Goal: Task Accomplishment & Management: Manage account settings

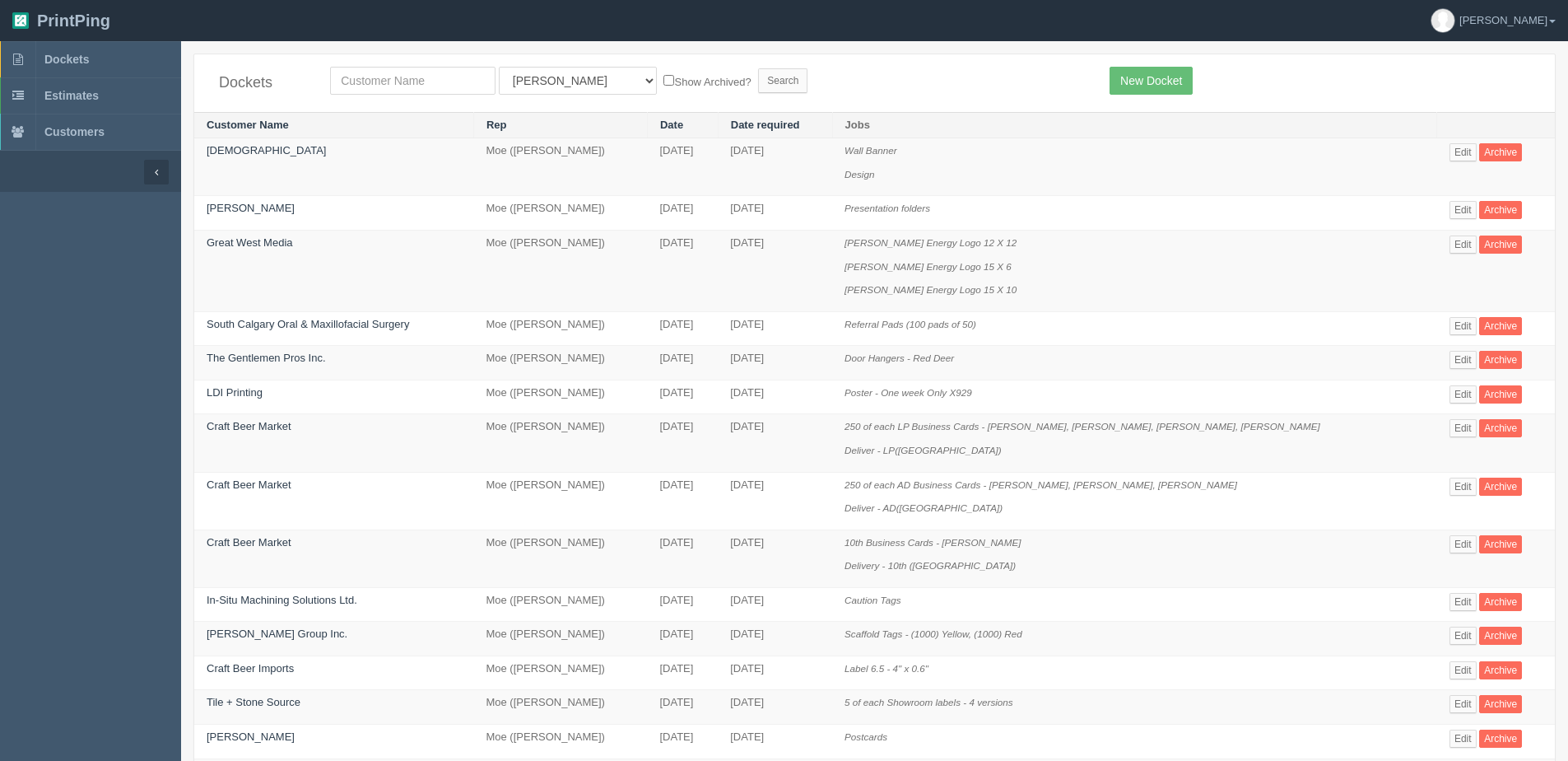
click at [375, 441] on td "Craft Beer Market" at bounding box center [334, 443] width 279 height 57
click at [385, 81] on input "text" at bounding box center [412, 80] width 165 height 28
type input "platform"
click at [758, 68] on input "Search" at bounding box center [783, 80] width 49 height 25
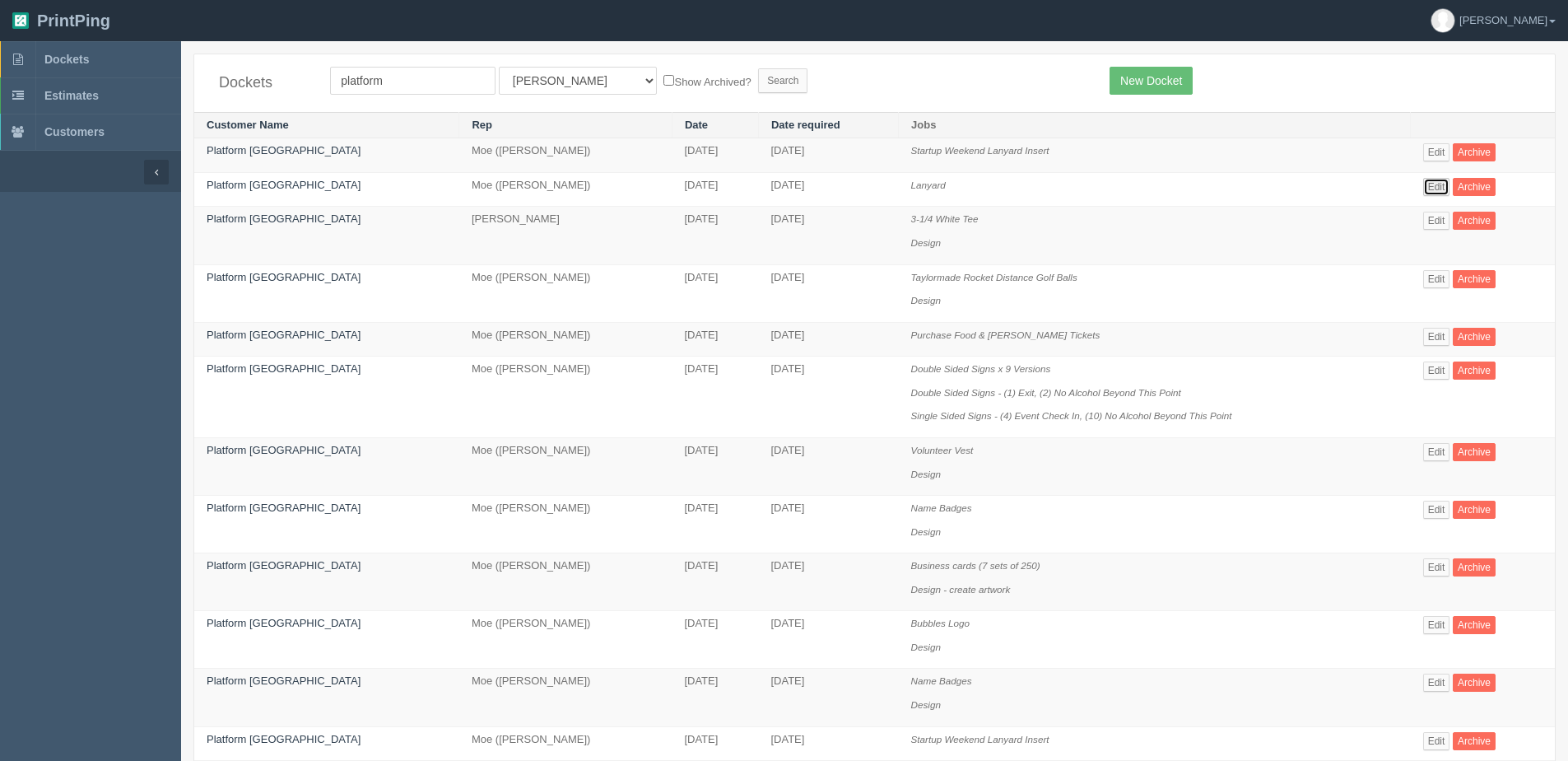
click at [1423, 179] on link "Edit" at bounding box center [1437, 187] width 27 height 18
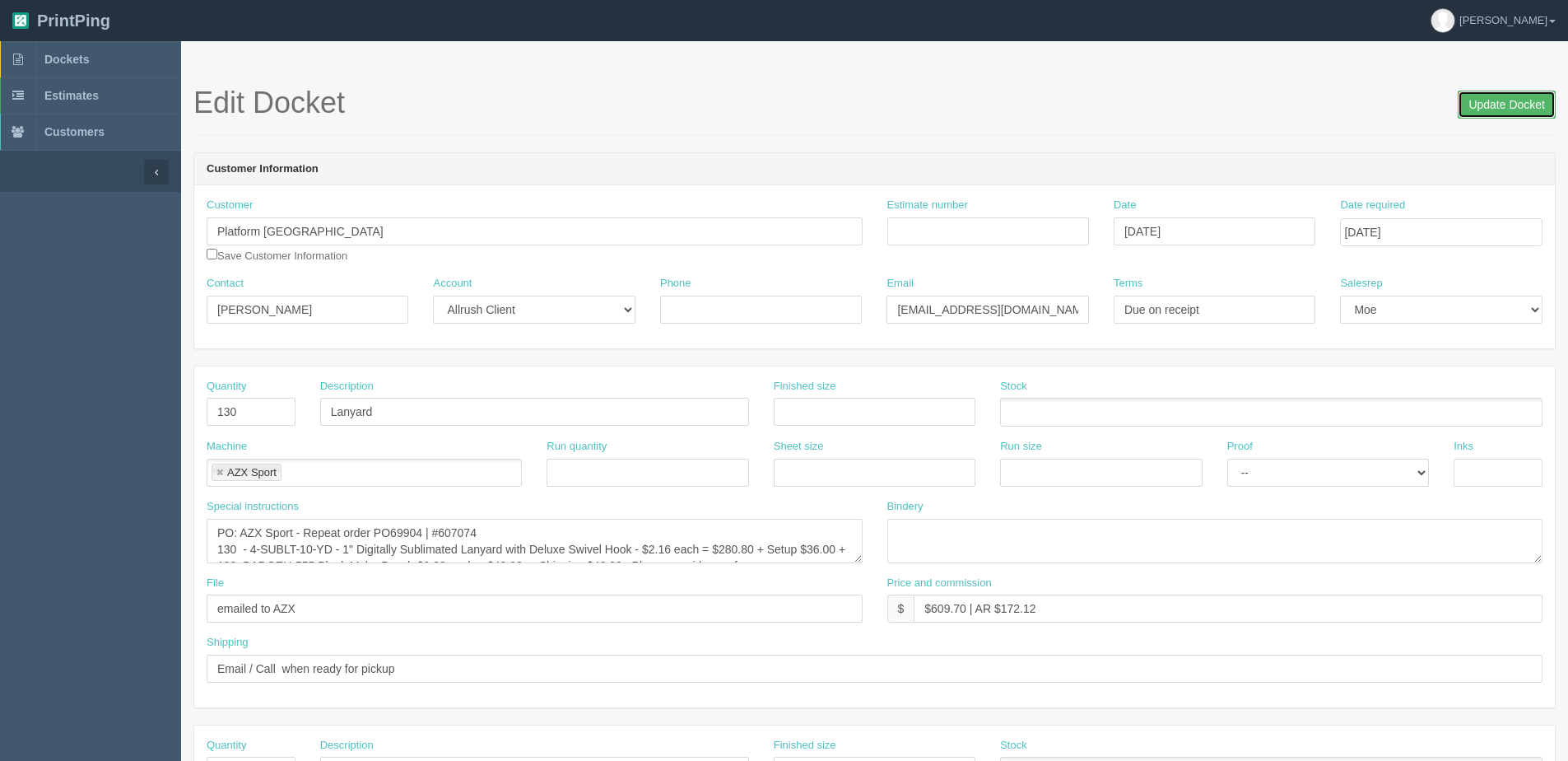
click at [1513, 106] on input "Update Docket" at bounding box center [1506, 104] width 98 height 28
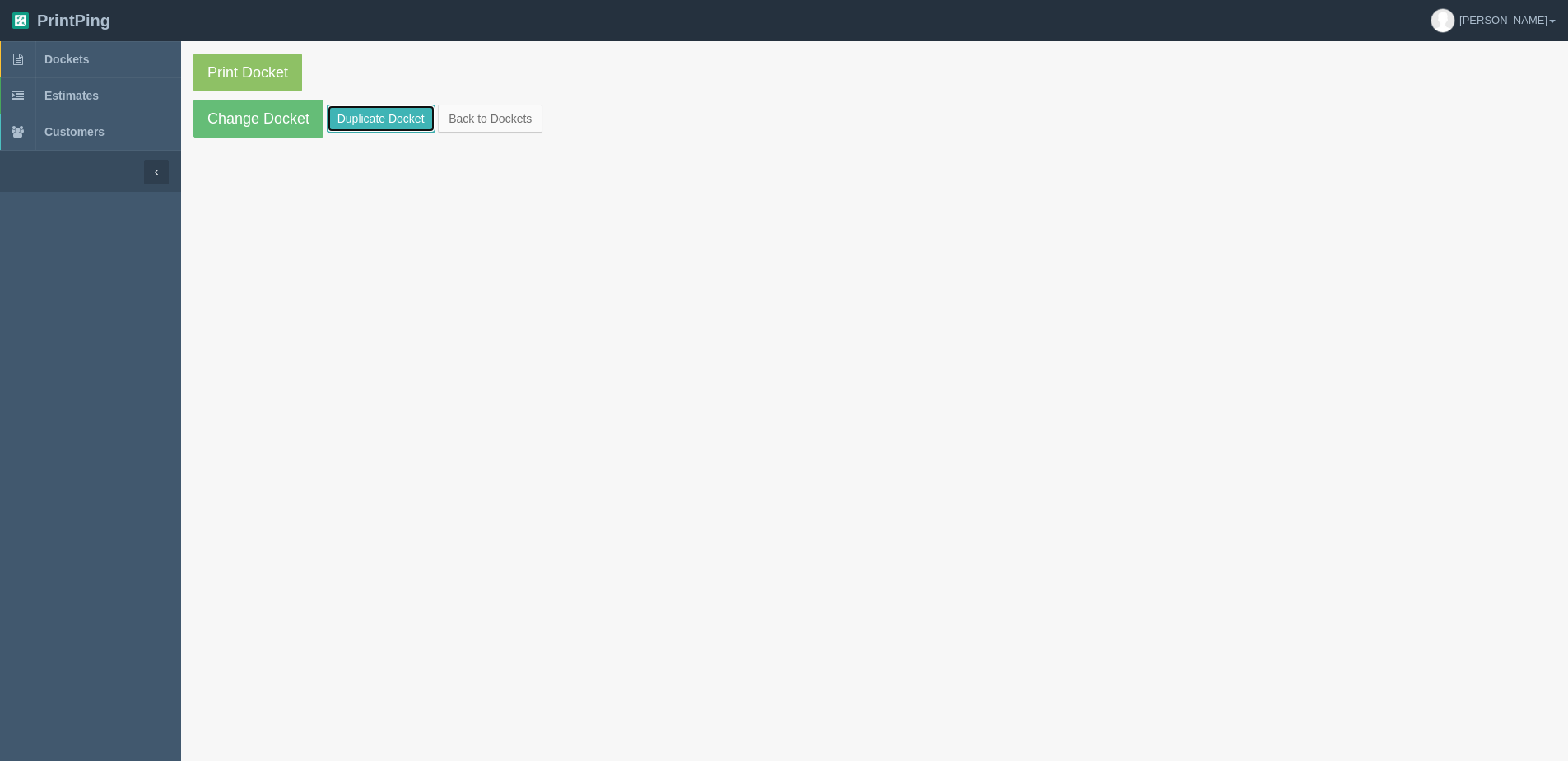
click at [390, 121] on link "Duplicate Docket" at bounding box center [380, 119] width 109 height 28
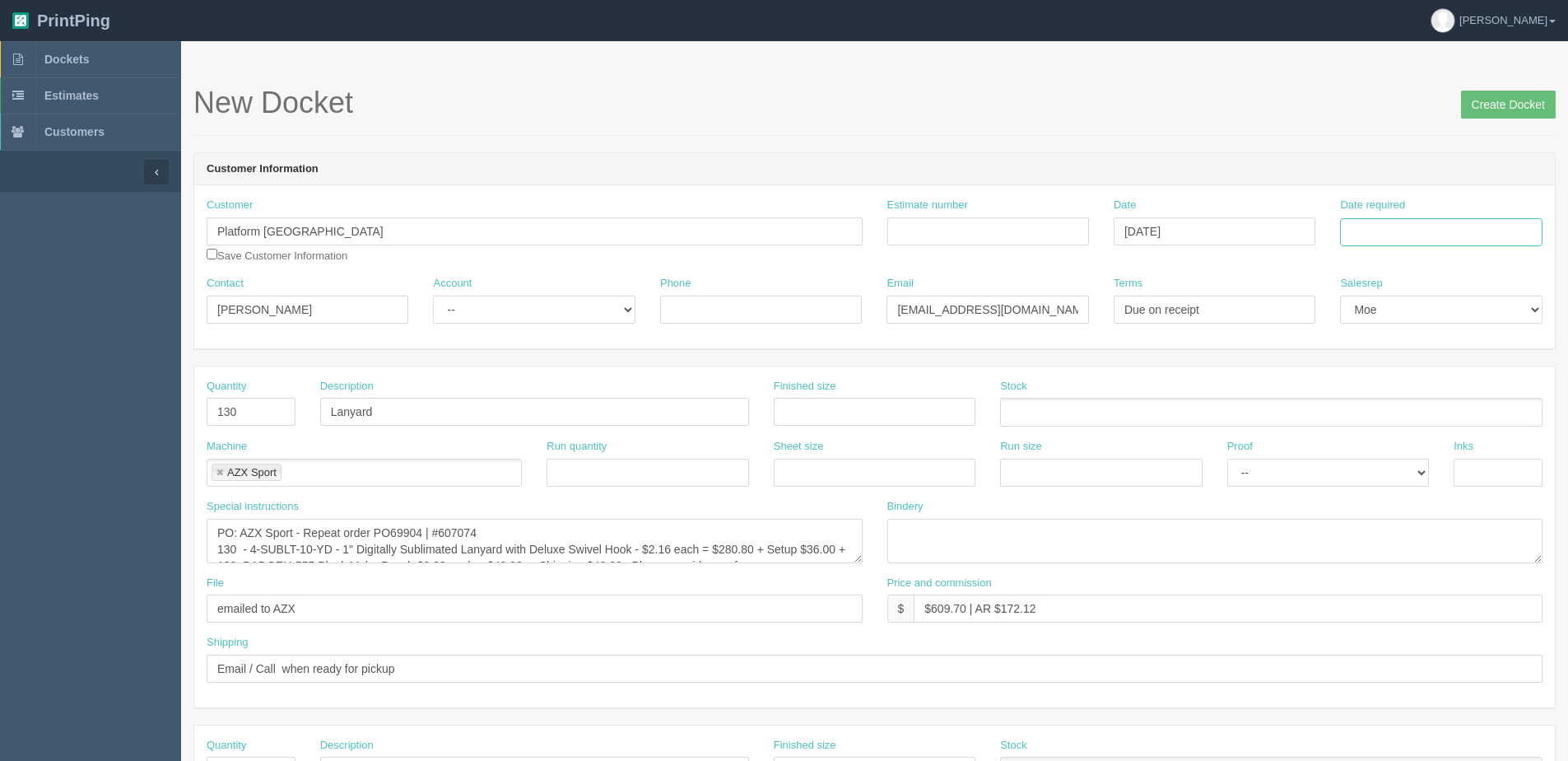
click at [1422, 233] on input "Date required" at bounding box center [1440, 232] width 202 height 28
click at [1373, 469] on th "Today" at bounding box center [1420, 461] width 153 height 24
click at [1459, 413] on td "31" at bounding box center [1466, 413] width 20 height 24
type input "October 31, 2025"
drag, startPoint x: 302, startPoint y: 306, endPoint x: -229, endPoint y: 304, distance: 531.0
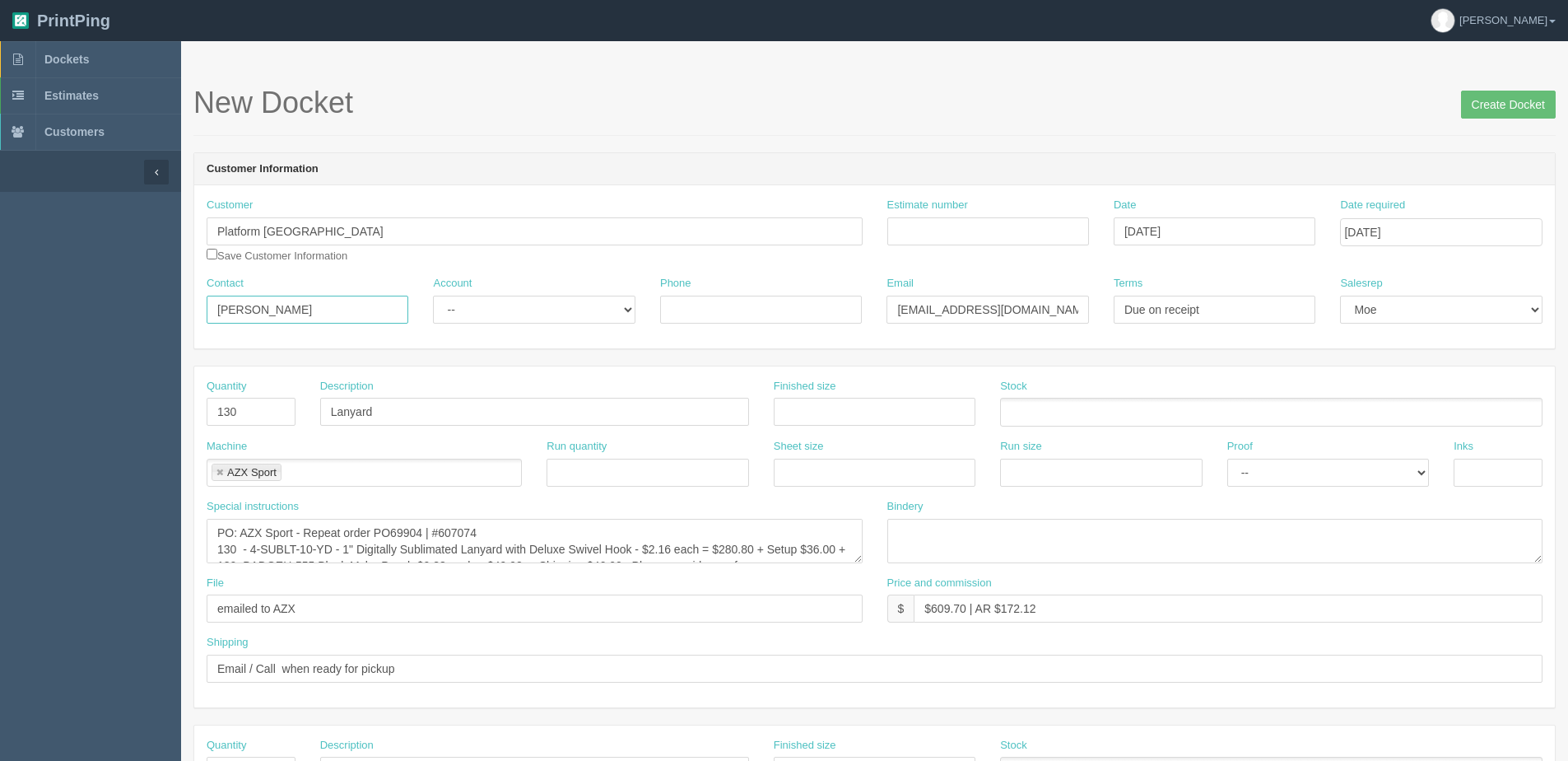
click at [0, 304] on html "PrintPing Dan Edit account ( dan@allrush.ca ) Logout Dockets Estimates Customers" at bounding box center [784, 747] width 1568 height 1496
type input "Gill Co"
click at [510, 319] on select "-- Existing Client Allrush Client Rep Client" at bounding box center [534, 309] width 202 height 28
select select "Allrush Client"
click at [433, 296] on select "-- Existing Client Allrush Client Rep Client" at bounding box center [534, 309] width 202 height 28
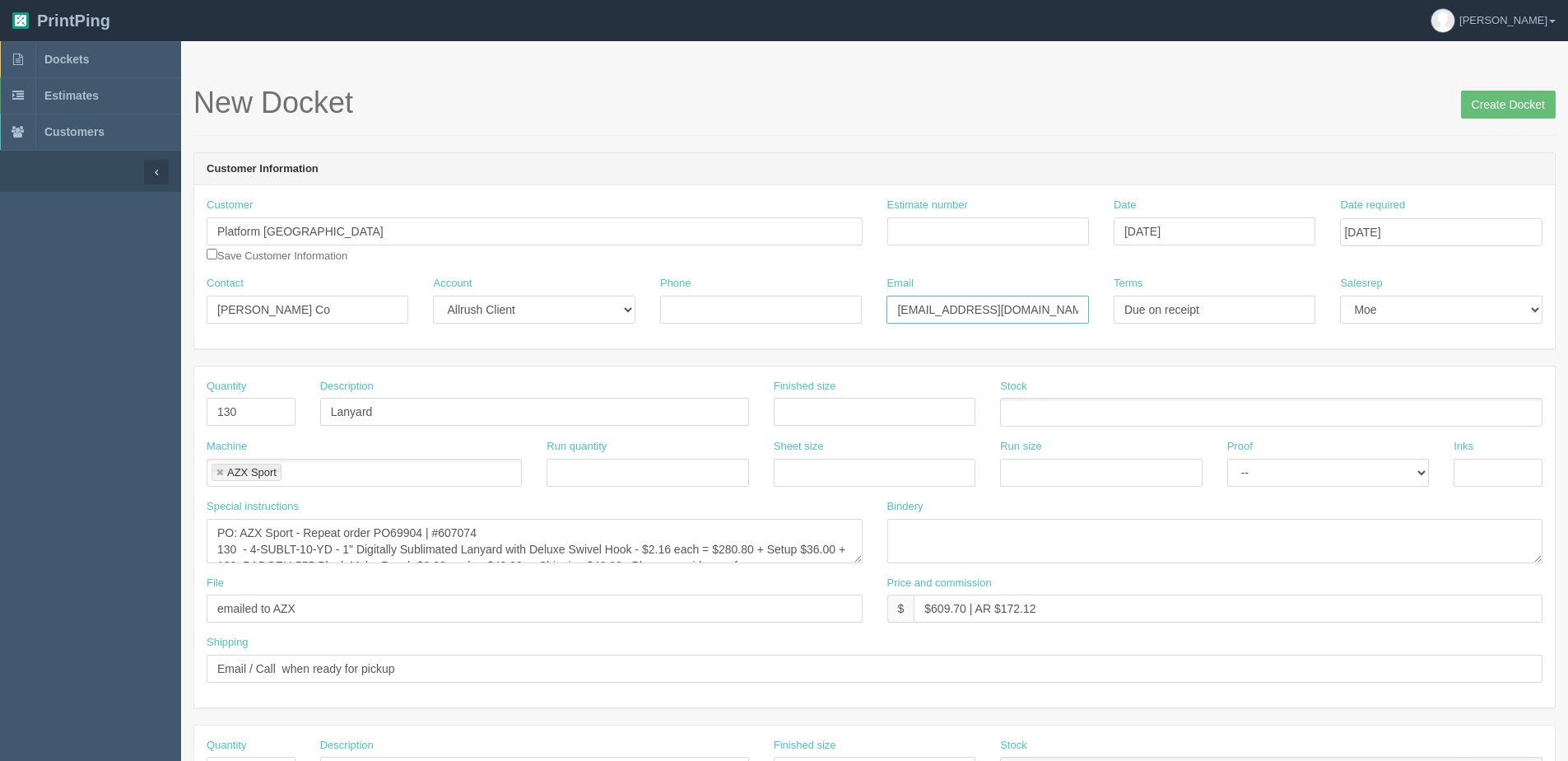
drag, startPoint x: 707, startPoint y: 318, endPoint x: 484, endPoint y: 319, distance: 223.0
click at [484, 319] on div "Contact Gill Co Account -- Existing Client Allrush Client Rep Client Phone Emai…" at bounding box center [875, 306] width 1361 height 60
type input "gill.co@platformcalgary.com"
type input "4036128292"
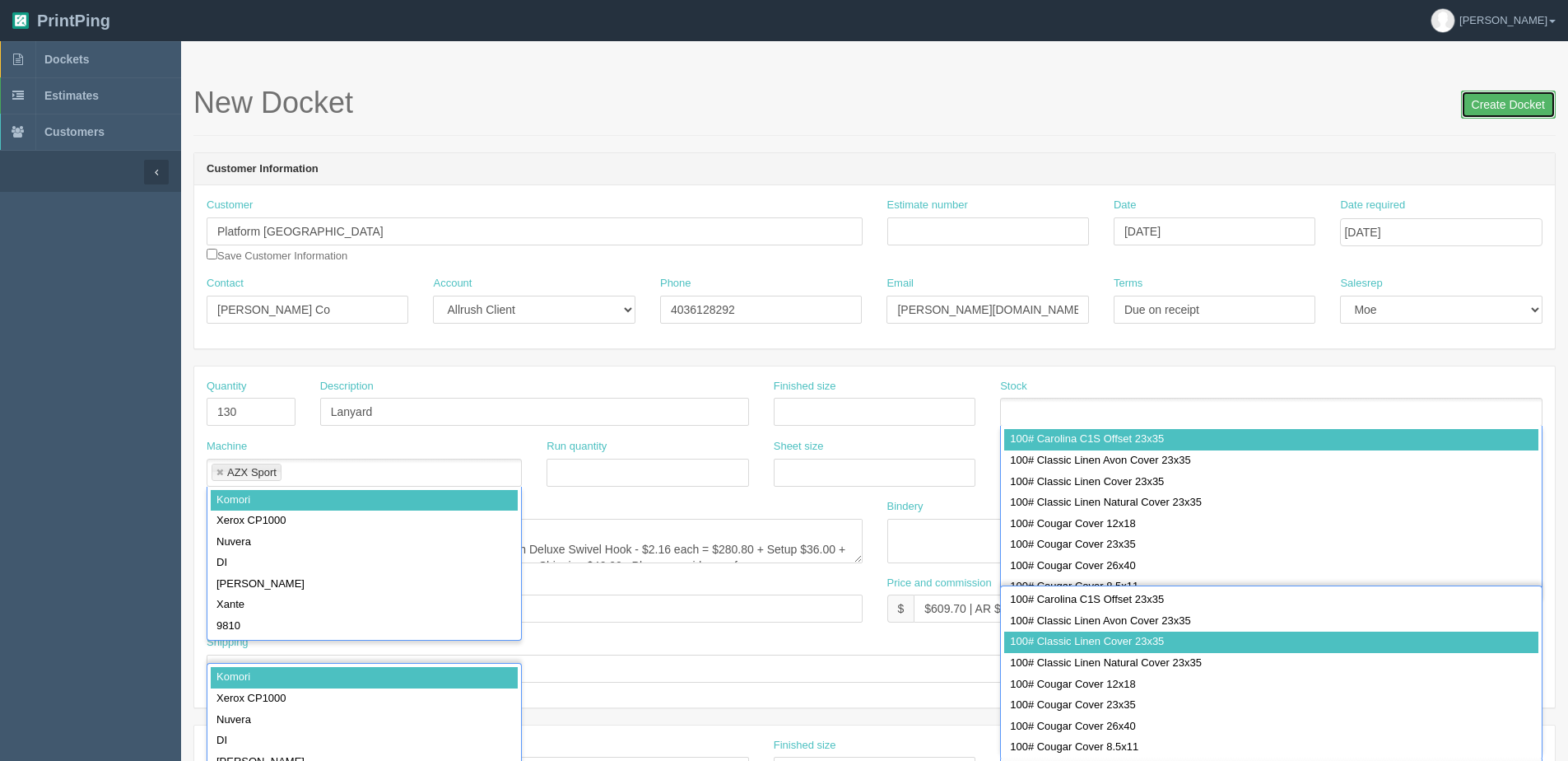
click at [1470, 101] on input "Create Docket" at bounding box center [1509, 104] width 95 height 28
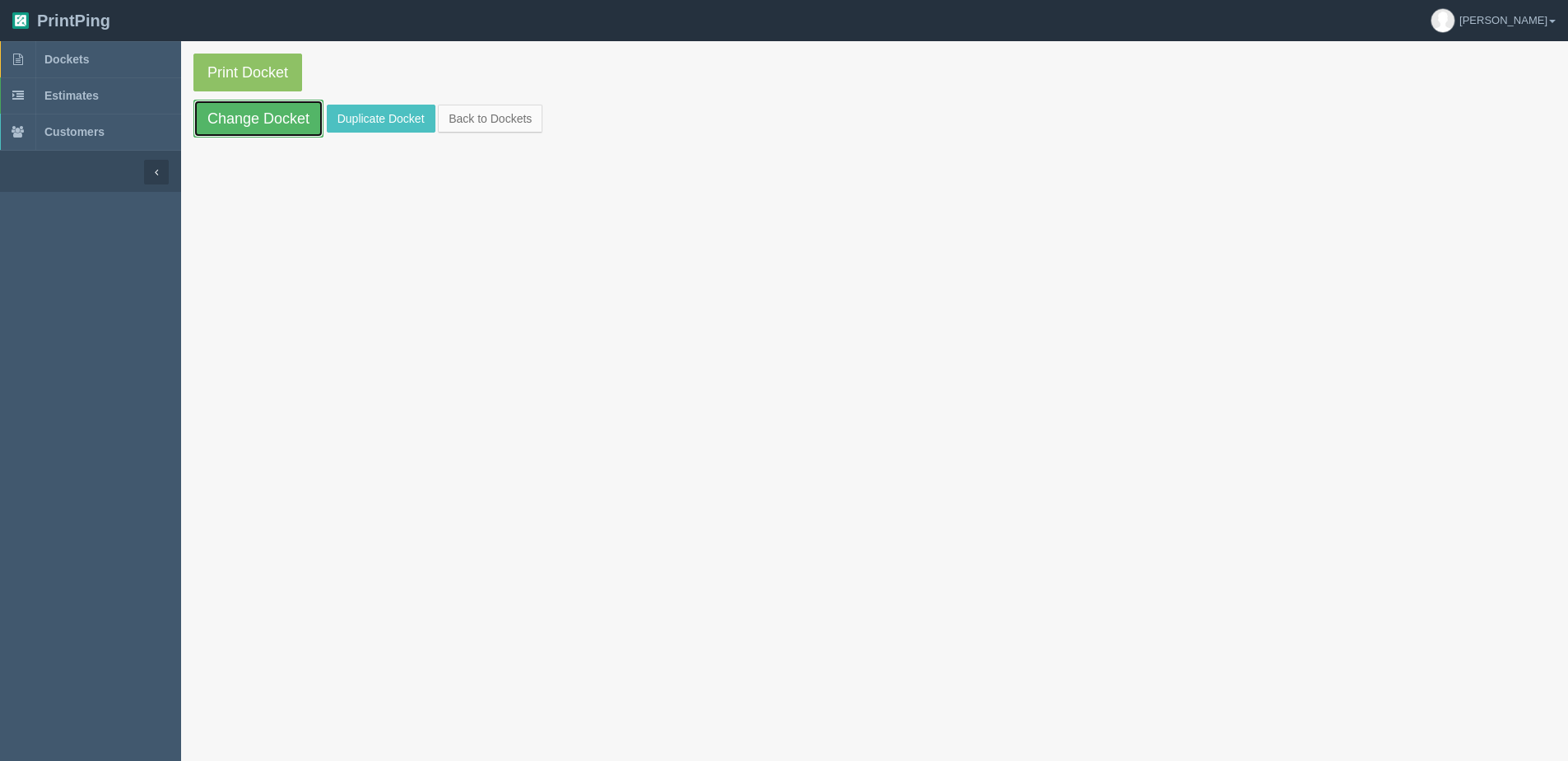
click at [251, 104] on link "Change Docket" at bounding box center [258, 119] width 130 height 38
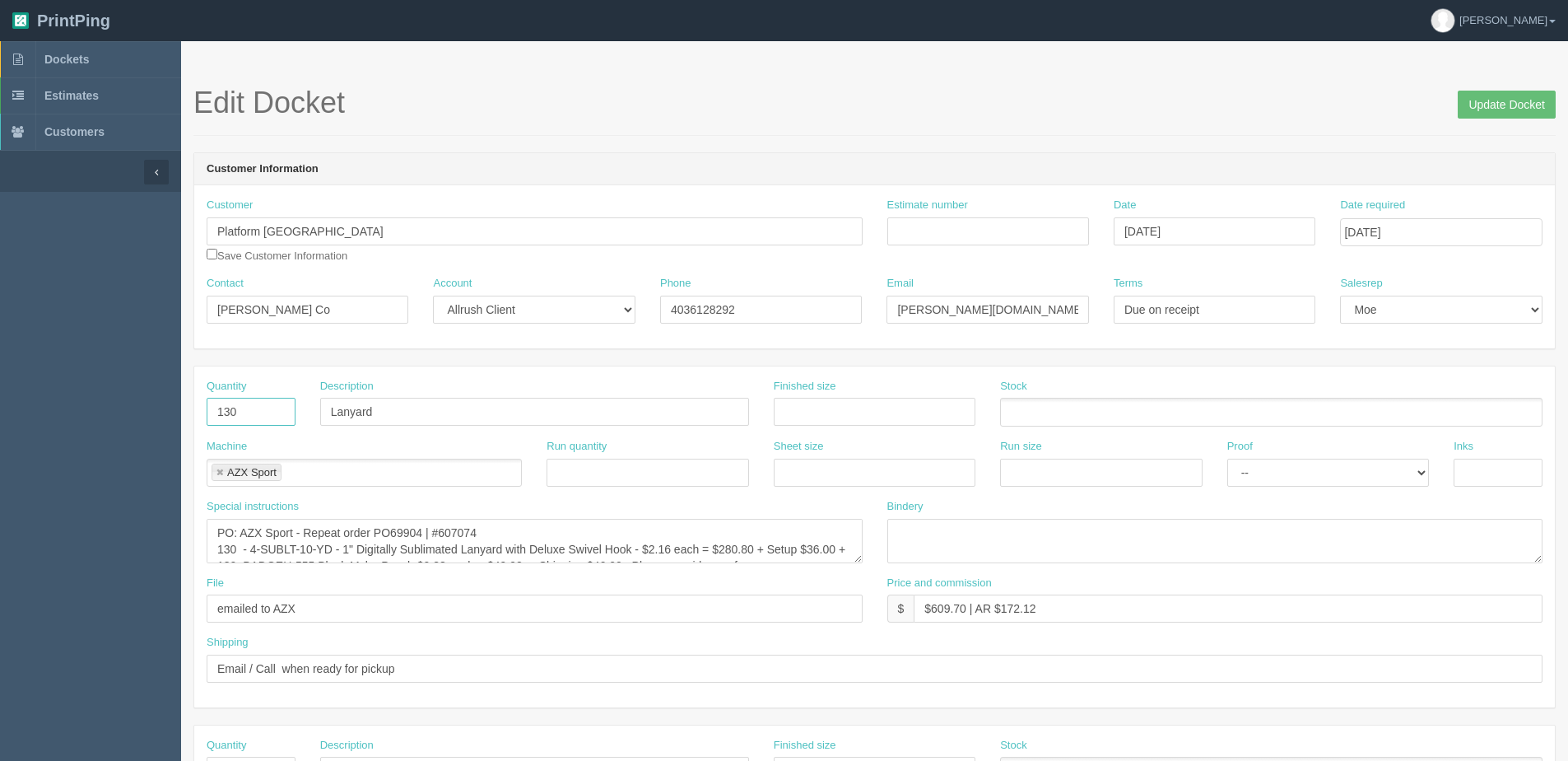
drag, startPoint x: 261, startPoint y: 422, endPoint x: -125, endPoint y: 417, distance: 386.0
click at [0, 417] on html "PrintPing [PERSON_NAME] Edit account ( [PERSON_NAME][EMAIL_ADDRESS][DOMAIN_NAME…" at bounding box center [784, 747] width 1568 height 1496
type input "2000"
type input "Innovation Week Lanyards"
click at [219, 470] on link at bounding box center [220, 474] width 10 height 11
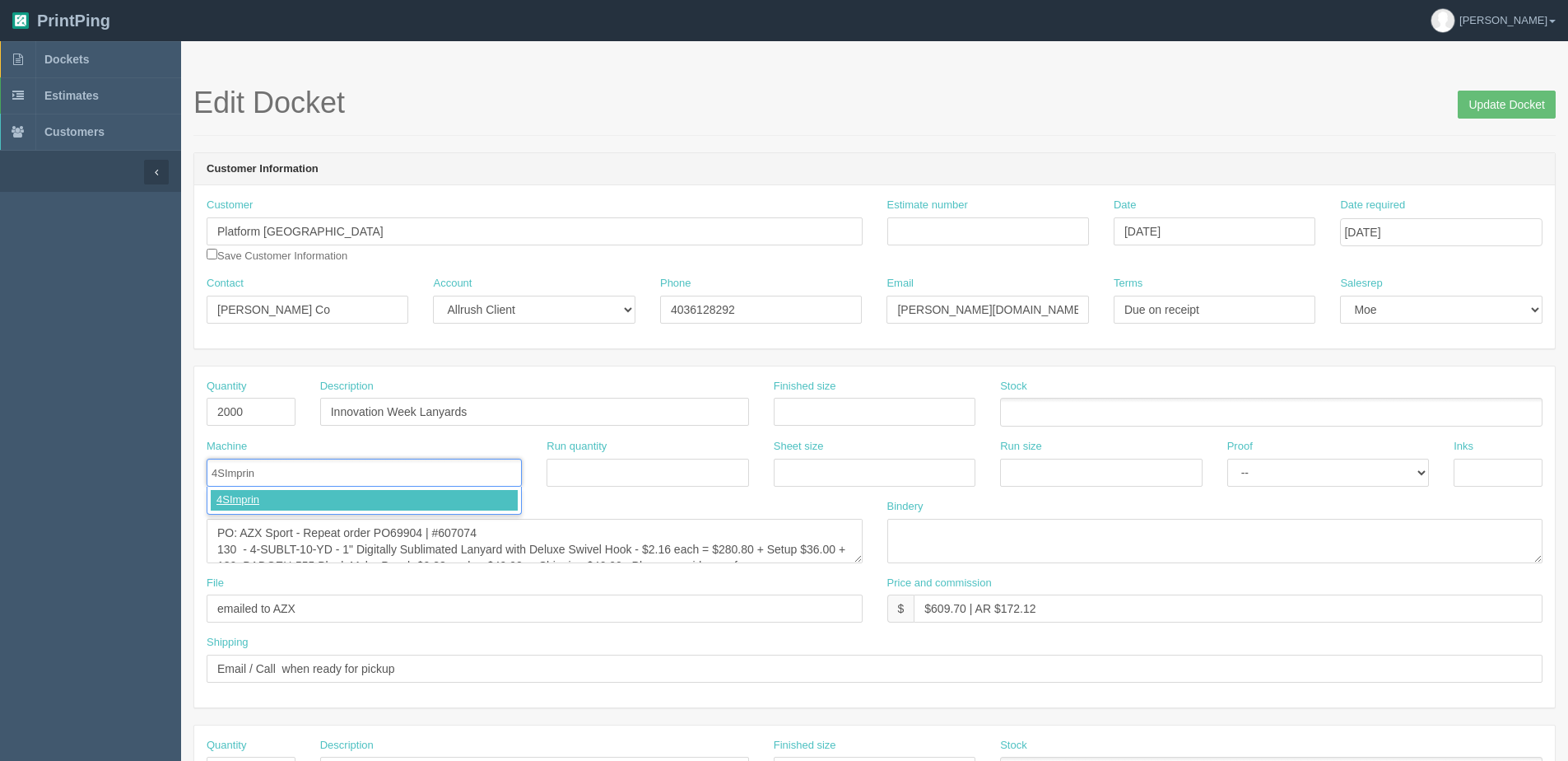
type input "4SImprint"
drag, startPoint x: 242, startPoint y: 529, endPoint x: 502, endPoint y: 529, distance: 260.0
click at [502, 529] on textarea "PO: AZX Sport - Repeat order PO69904 | #607074 130 - 4-SUBLT-10-YD - 1" Digital…" at bounding box center [534, 540] width 656 height 45
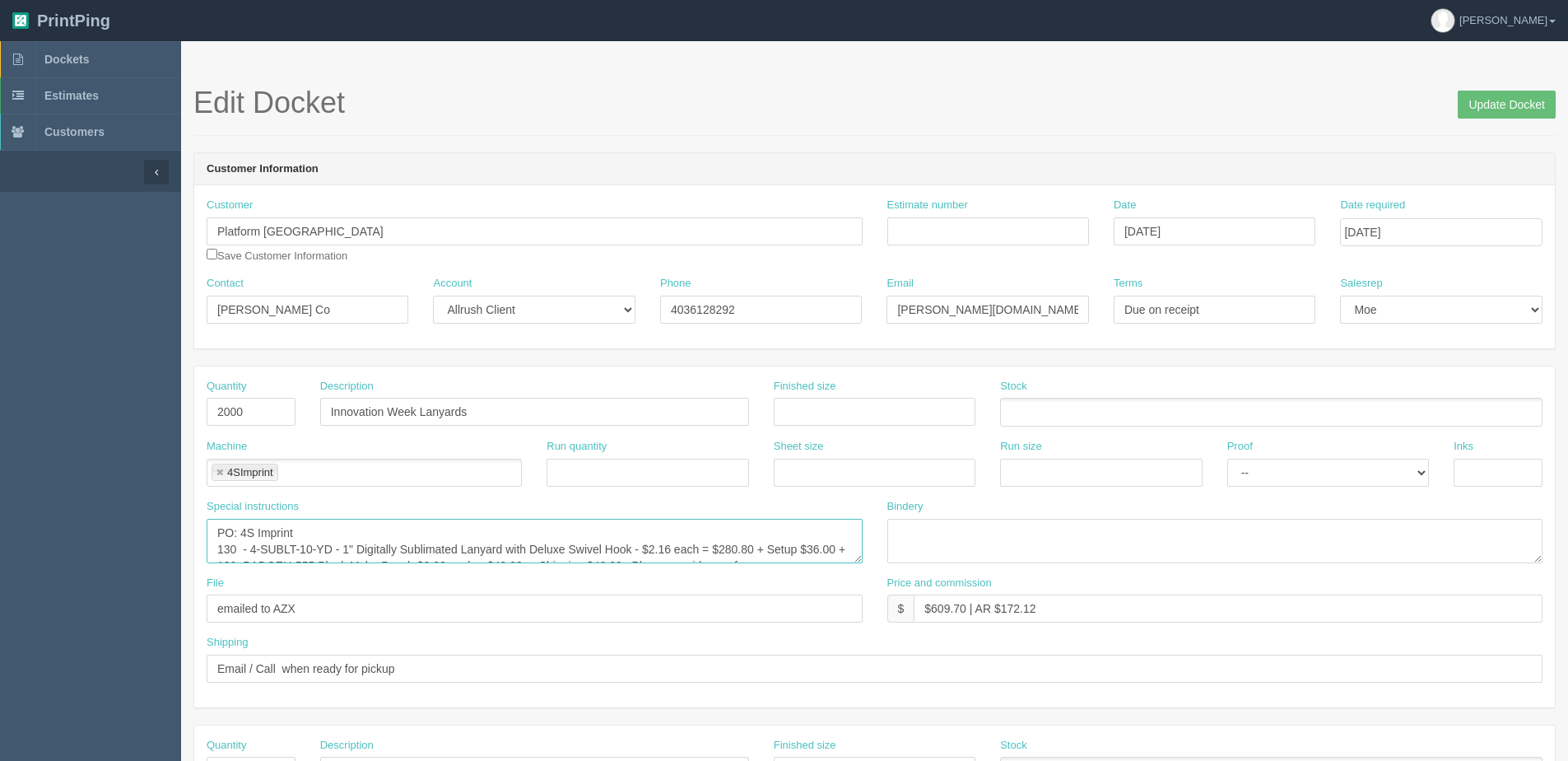
type textarea "PO: 4S Imprint 130 - 4-SUBLT-10-YD - 1" Digitally Sublimated Lanyard with Delux…"
click at [220, 465] on li "4SImprint" at bounding box center [244, 472] width 67 height 17
click at [222, 470] on link at bounding box center [220, 474] width 10 height 11
type input "4S Imprint"
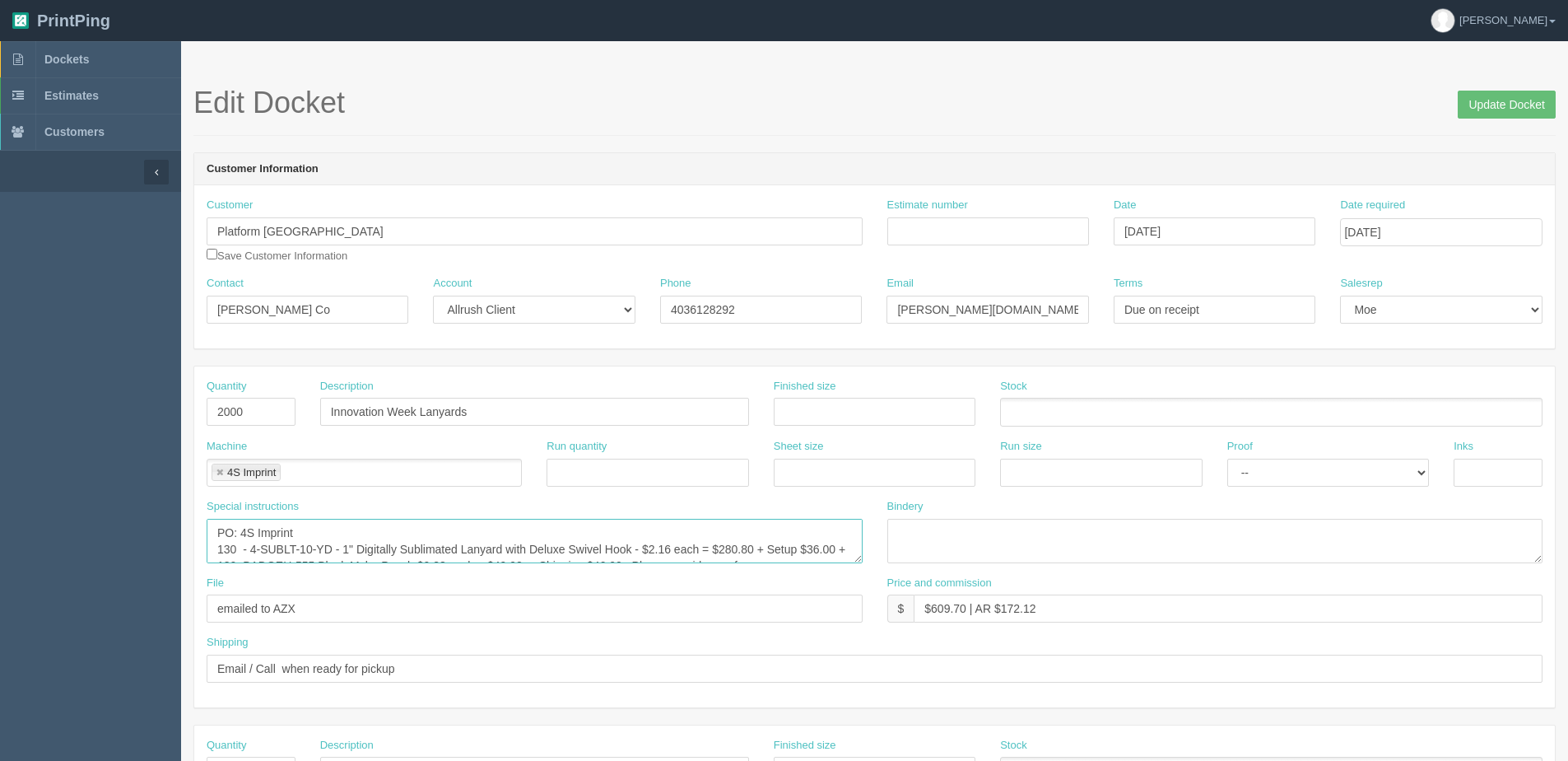
drag, startPoint x: 238, startPoint y: 545, endPoint x: 70, endPoint y: 571, distance: 170.0
click at [70, 571] on section "Dockets Estimates Customers" at bounding box center [784, 767] width 1568 height 1454
drag, startPoint x: 1366, startPoint y: 571, endPoint x: 1319, endPoint y: 574, distance: 47.1
click at [1366, 571] on div "Bindery" at bounding box center [1215, 537] width 680 height 77
click at [254, 549] on textarea "PO: AZX Sport - Repeat order PO69904 | #607074 130 - 4-SUBLT-10-YD - 1" Digital…" at bounding box center [534, 540] width 656 height 45
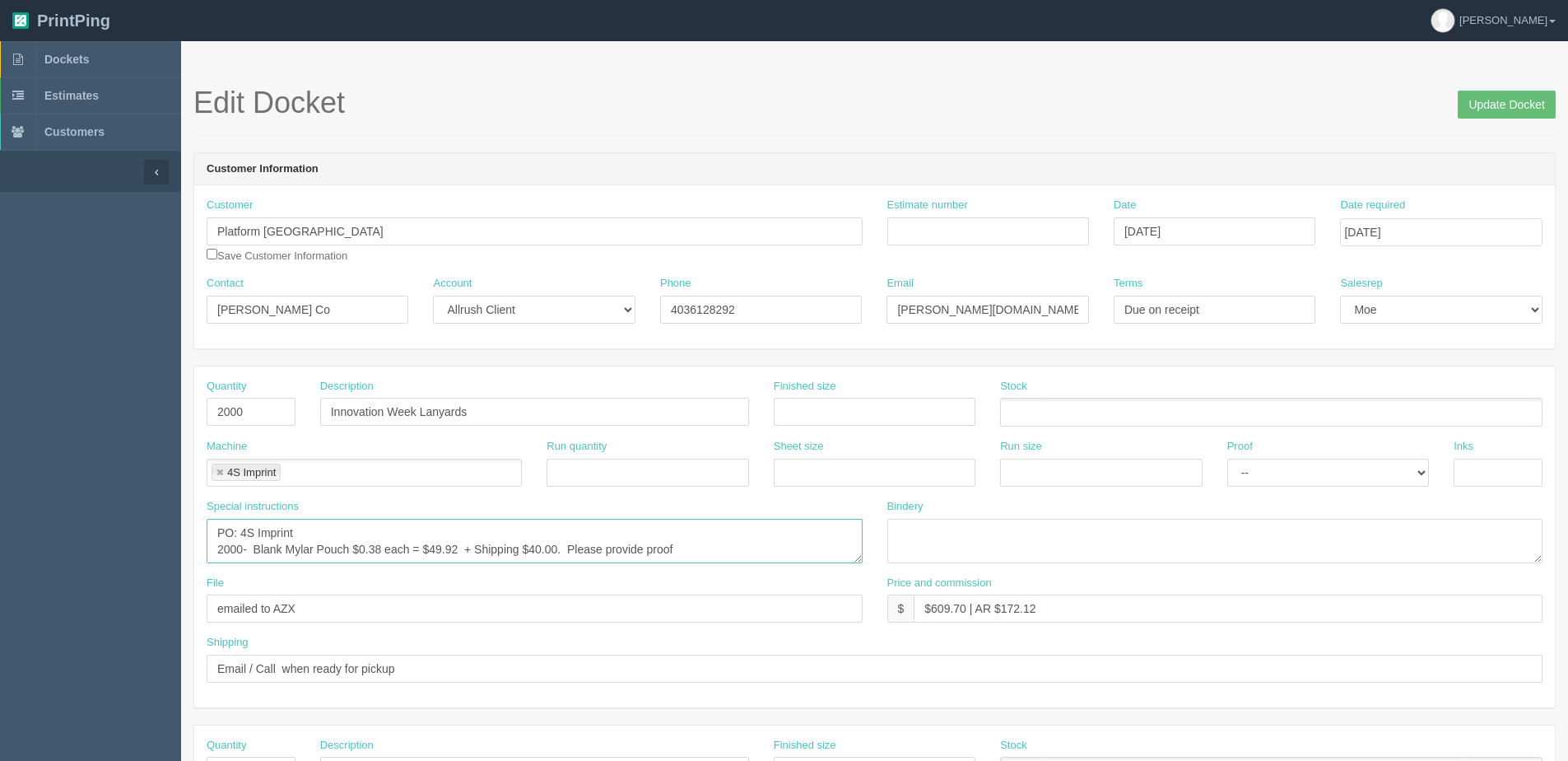
paste textarea "3/4” W x 35 1/2” L"
click at [456, 545] on textarea "PO: AZX Sport - Repeat order PO69904 | #607074 130 - 4-SUBLT-10-YD - 1" Digital…" at bounding box center [534, 540] width 656 height 45
click at [501, 547] on textarea "PO: AZX Sport - Repeat order PO69904 | #607074 130 - 4-SUBLT-10-YD - 1" Digital…" at bounding box center [534, 540] width 656 height 45
click at [827, 547] on textarea "PO: AZX Sport - Repeat order PO69904 | #607074 130 - 4-SUBLT-10-YD - 1" Digital…" at bounding box center [534, 540] width 656 height 45
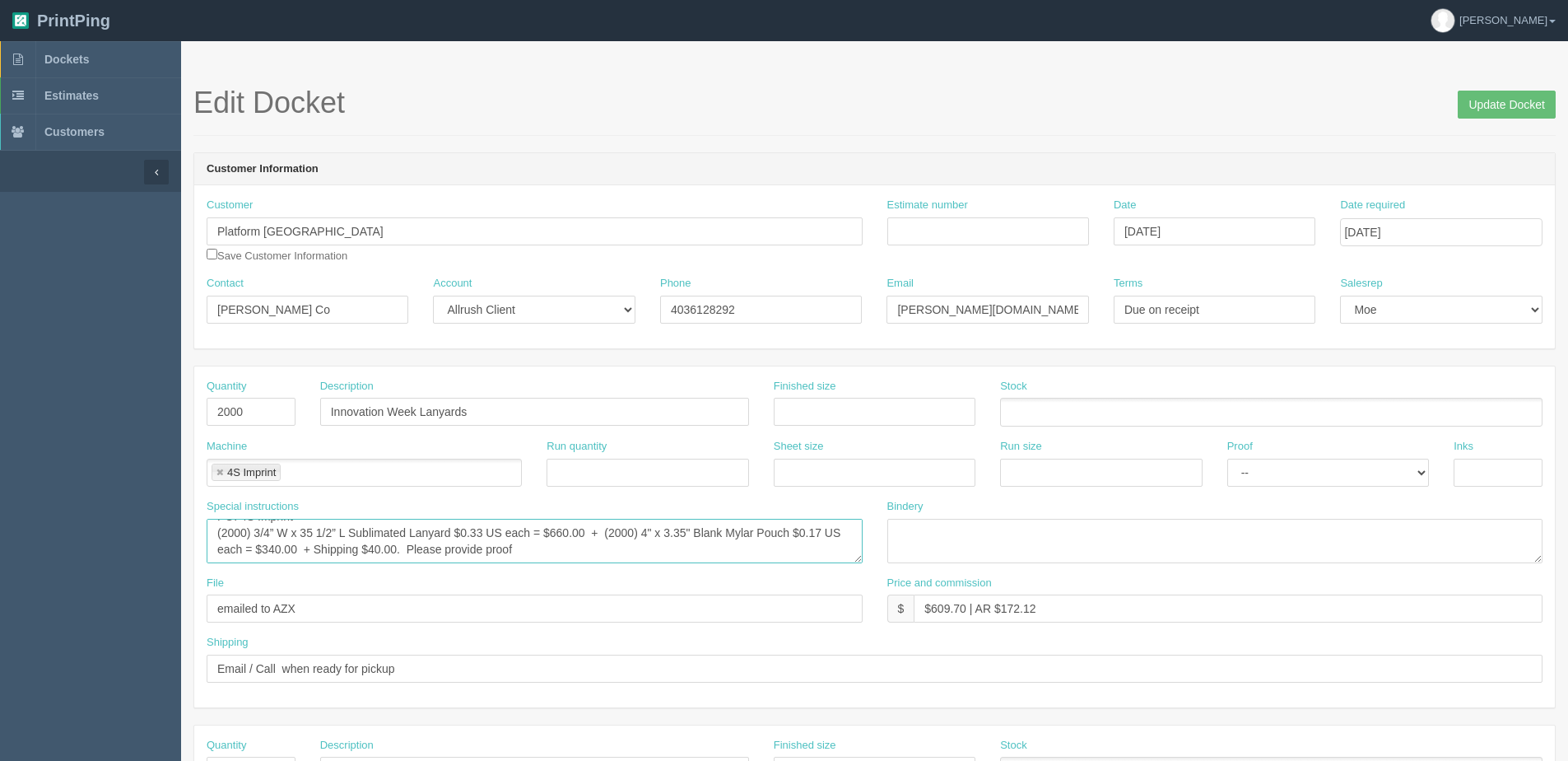
drag, startPoint x: 305, startPoint y: 555, endPoint x: 400, endPoint y: 552, distance: 95.0
click at [400, 552] on textarea "PO: AZX Sport - Repeat order PO69904 | #607074 130 - 4-SUBLT-10-YD - 1" Digital…" at bounding box center [534, 540] width 656 height 45
click at [507, 544] on textarea "PO: AZX Sport - Repeat order PO69904 | #607074 130 - 4-SUBLT-10-YD - 1" Digital…" at bounding box center [534, 540] width 656 height 45
click at [548, 554] on textarea "PO: AZX Sport - Repeat order PO69904 | #607074 130 - 4-SUBLT-10-YD - 1" Digital…" at bounding box center [534, 540] width 656 height 45
type textarea "PO: 4S Imprint (2000) 3/4” W x 35 1/2” L Sublimated Lanyard $0.33 US each = $66…"
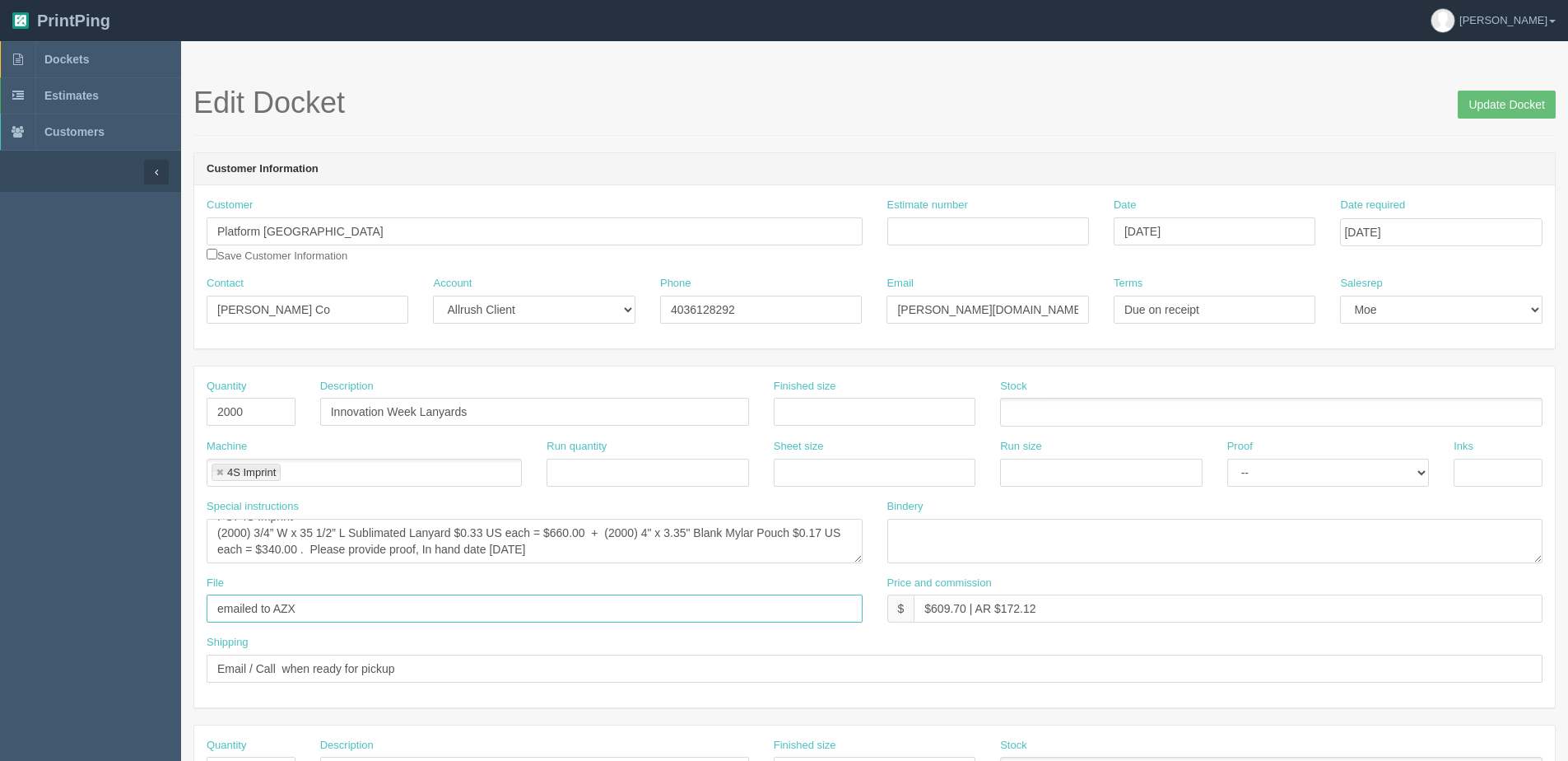
drag, startPoint x: 273, startPoint y: 610, endPoint x: 784, endPoint y: 542, distance: 515.5
click at [570, 577] on div "File emailed to AZX" at bounding box center [534, 599] width 656 height 47
type input "emailed to 4S Imprint"
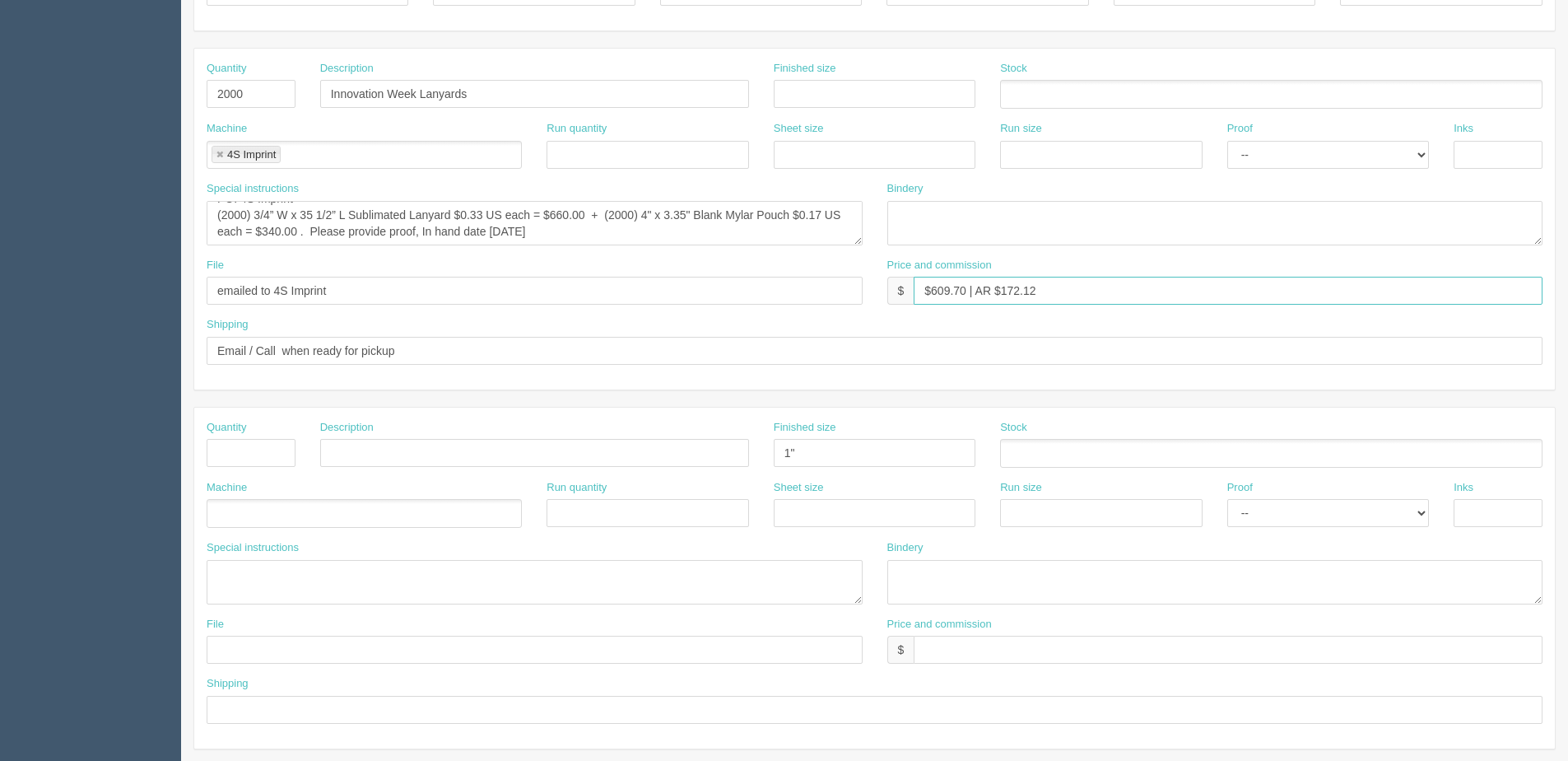
scroll to position [412, 0]
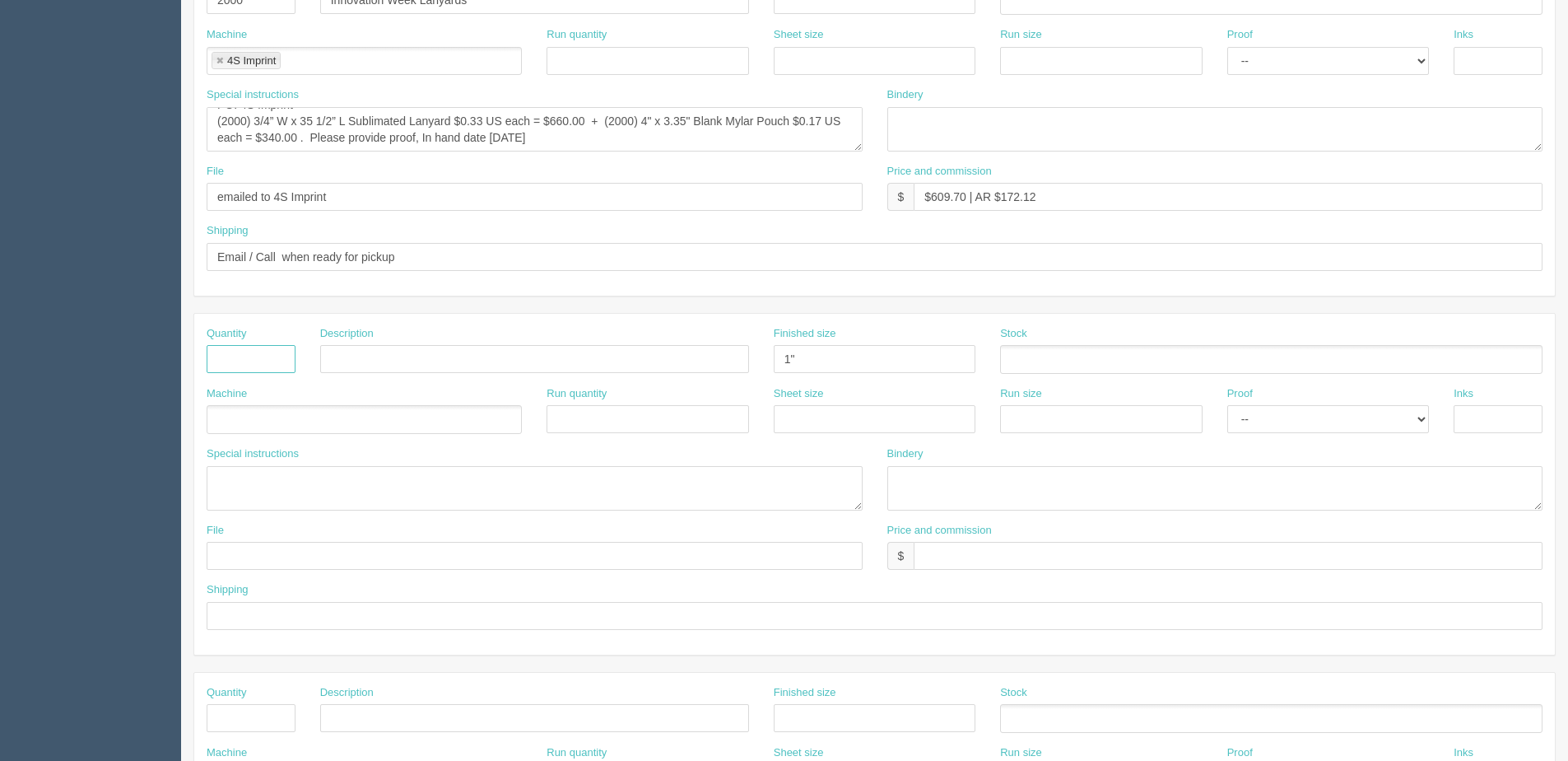
click at [267, 349] on input "text" at bounding box center [250, 359] width 88 height 28
type input "1"
type input "Design"
click at [381, 416] on ul at bounding box center [364, 420] width 316 height 29
type input "Design"
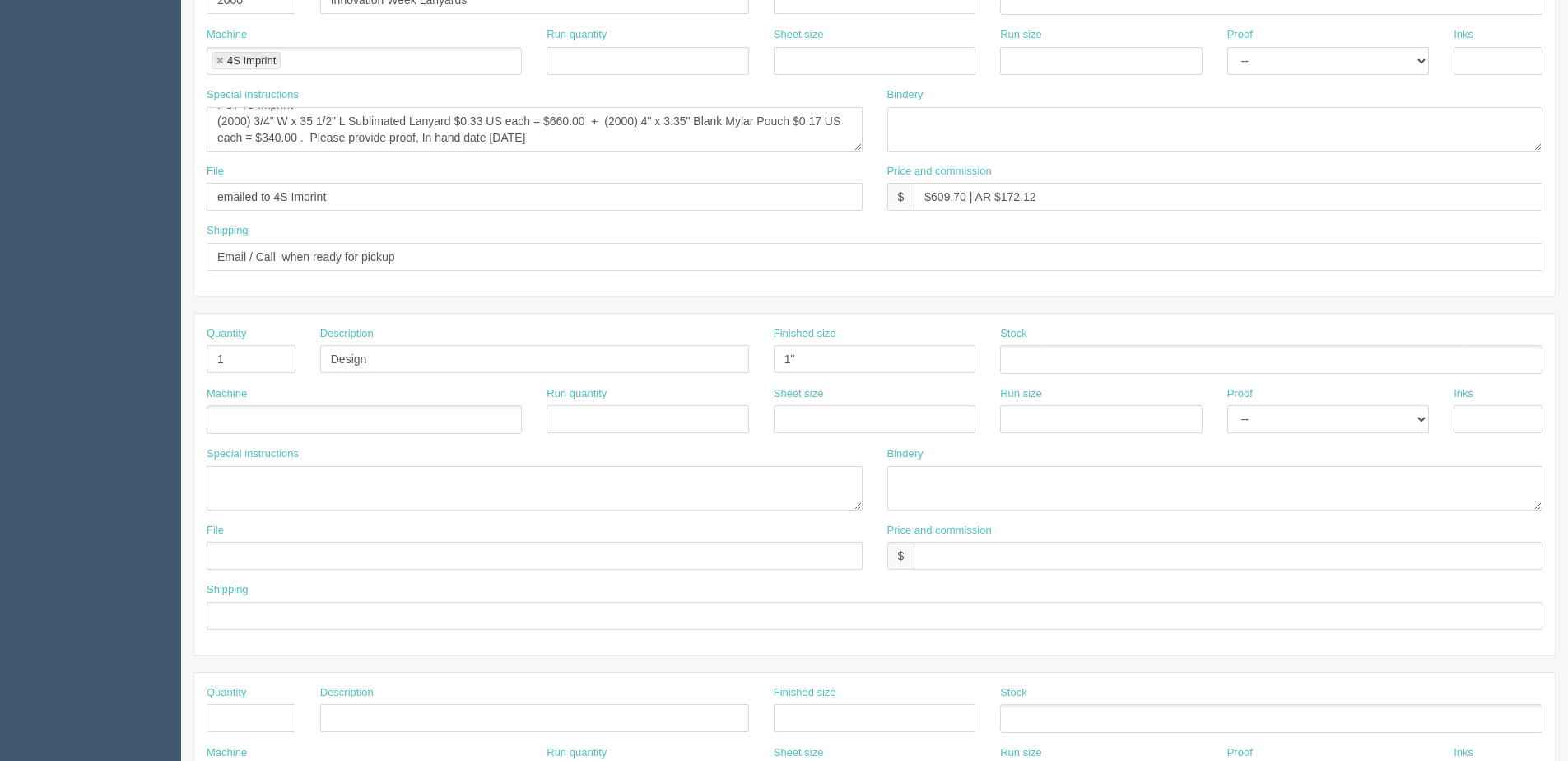
drag, startPoint x: 1318, startPoint y: 419, endPoint x: 1306, endPoint y: 447, distance: 30.5
drag, startPoint x: 1286, startPoint y: 420, endPoint x: 1274, endPoint y: 431, distance: 16.3
click at [1285, 421] on select "-- Email Hard Copy" at bounding box center [1327, 419] width 202 height 28
select select "Email"
click at [1227, 405] on select "-- Email Hard Copy" at bounding box center [1327, 419] width 202 height 28
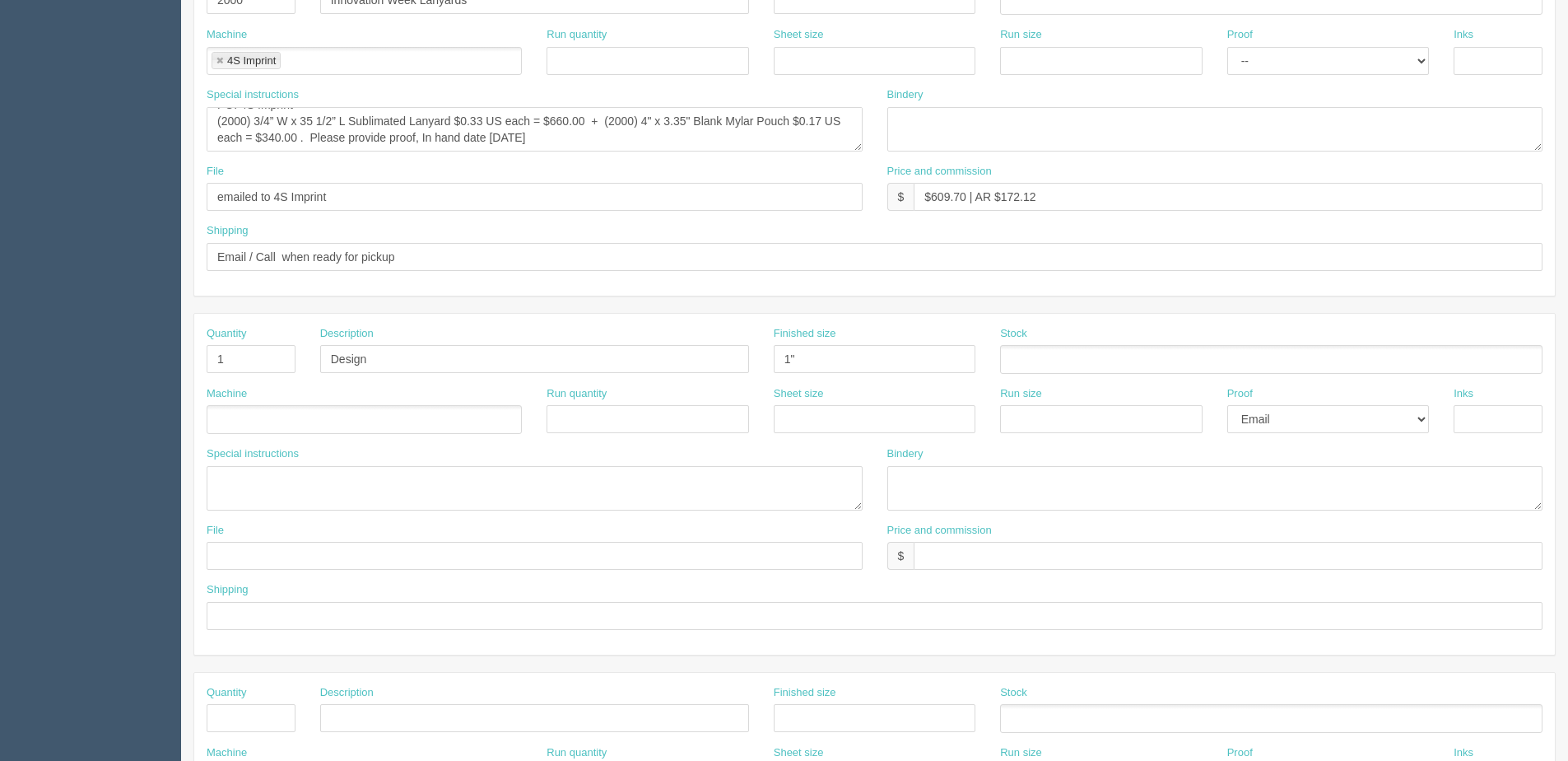
click at [1015, 538] on div "Price and commission $" at bounding box center [1215, 547] width 656 height 47
click at [1012, 548] on input "text" at bounding box center [1228, 556] width 628 height 28
type input "N/C"
click at [373, 562] on input "text" at bounding box center [534, 556] width 656 height 28
type input "Files @ Allrush"
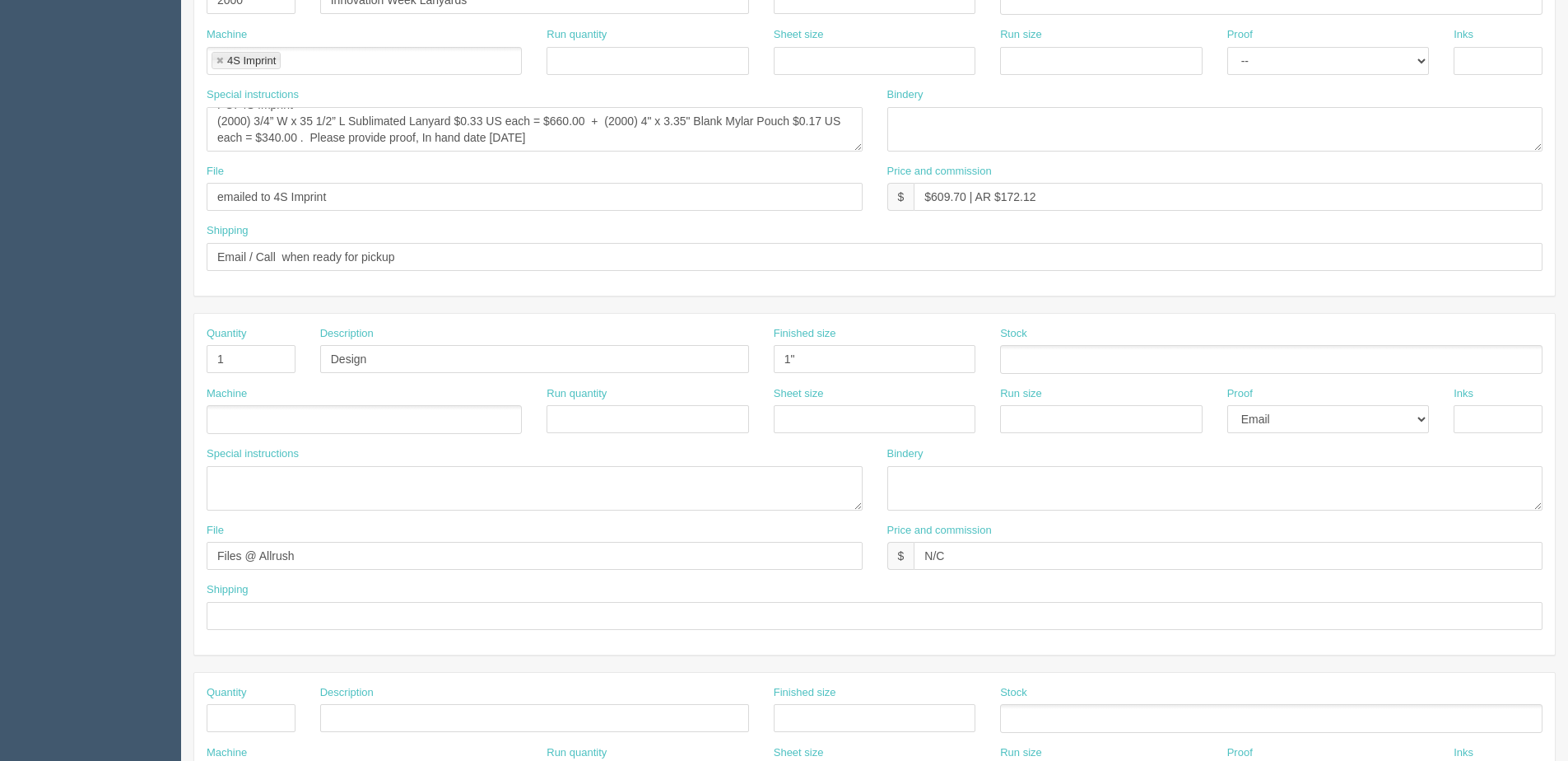
click at [332, 517] on div "Special instructions" at bounding box center [535, 485] width 680 height 77
click at [306, 495] on textarea at bounding box center [534, 488] width 656 height 45
paste textarea "Design: Innovation Week Colours Purple (#9e47bf) , Orange (#d37933), Yellow (#f…"
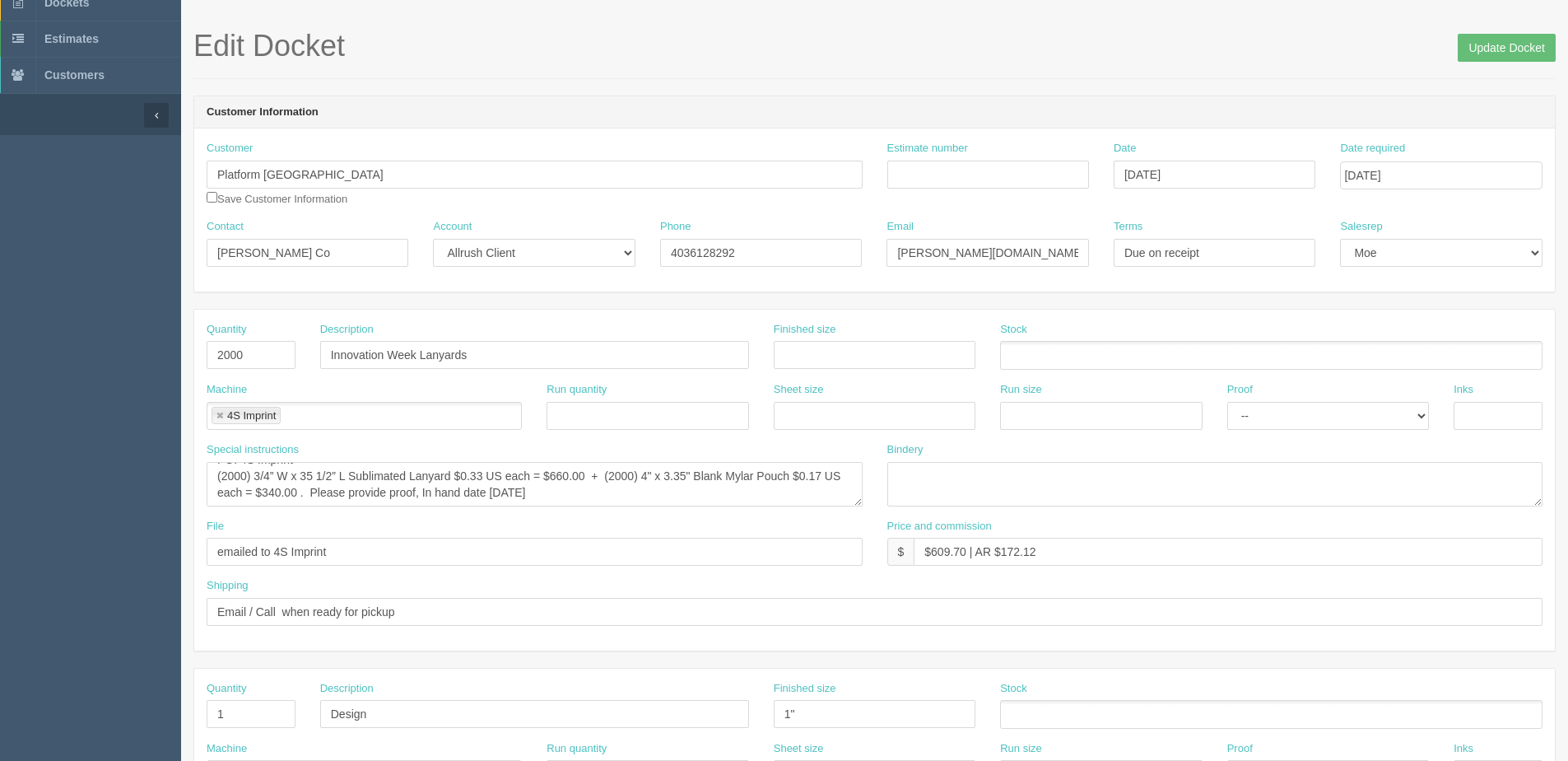
scroll to position [0, 0]
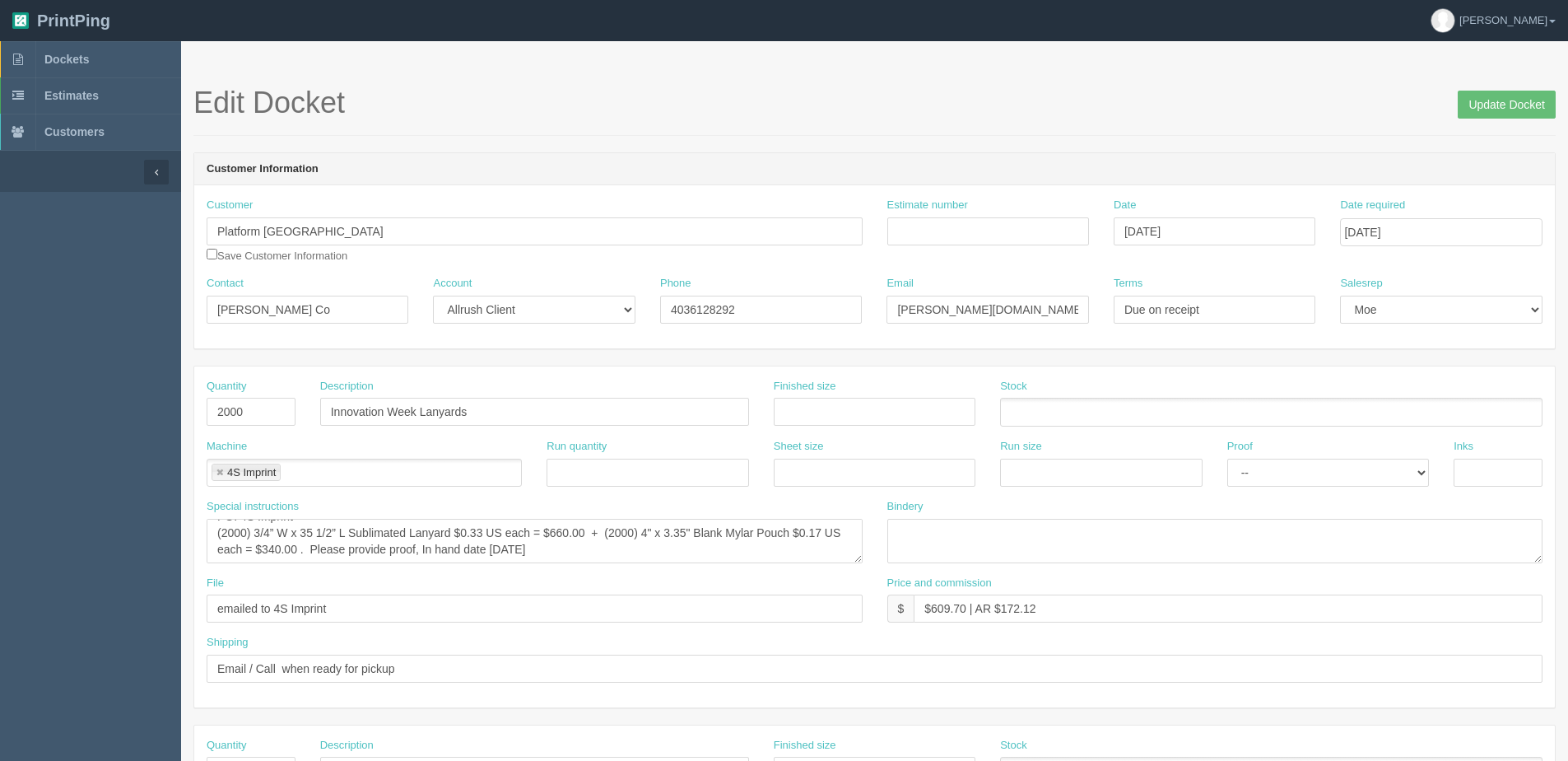
type textarea "Design: Innovation Week Colours Purple (#9e47bf) , Orange (#d37933), Yellow (#f…"
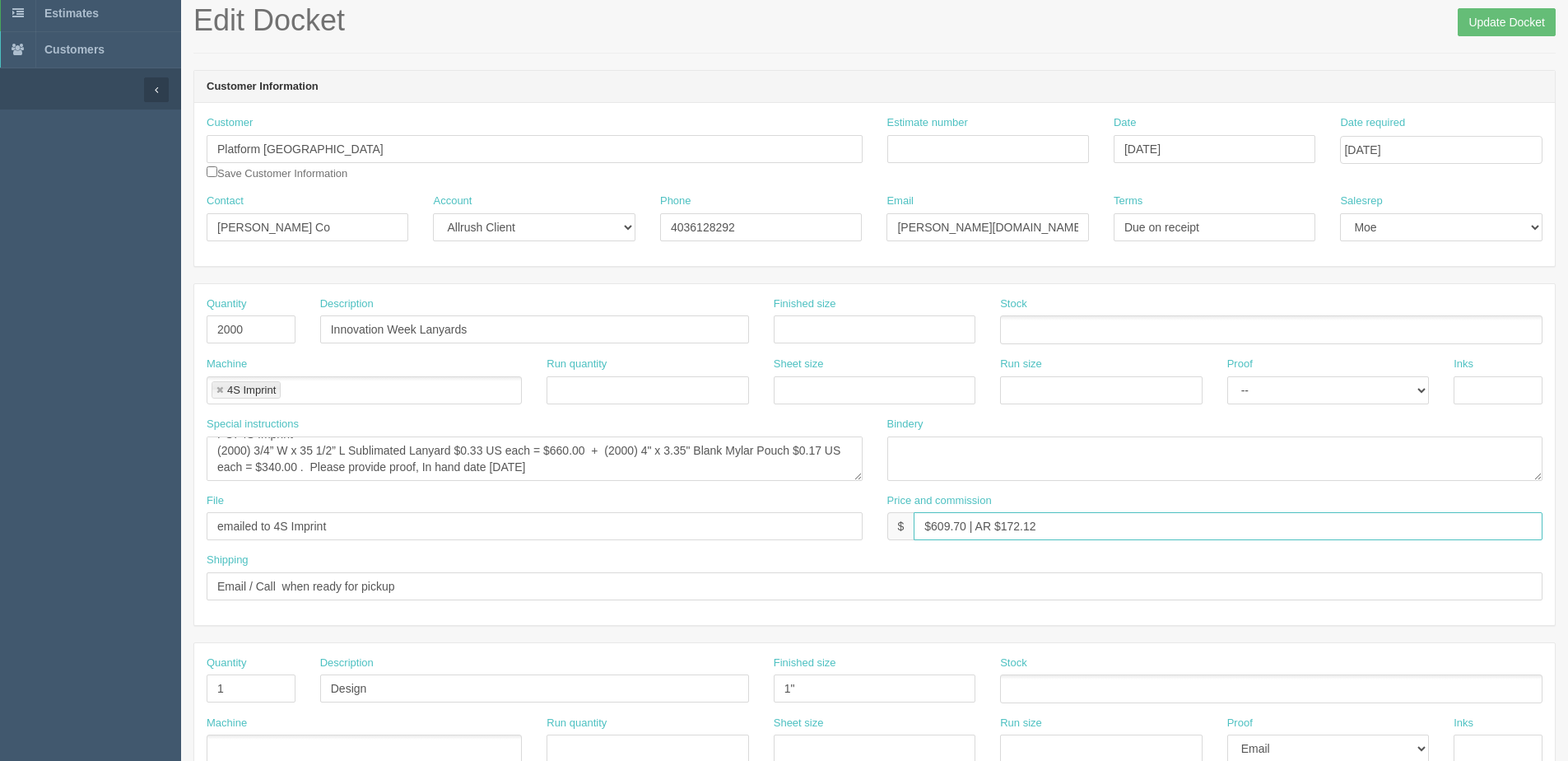
drag, startPoint x: 932, startPoint y: 526, endPoint x: 964, endPoint y: 527, distance: 32.0
click at [964, 527] on input "$609.70 | AR $172.12" at bounding box center [1228, 526] width 628 height 28
type input "$ | AR $172.12"
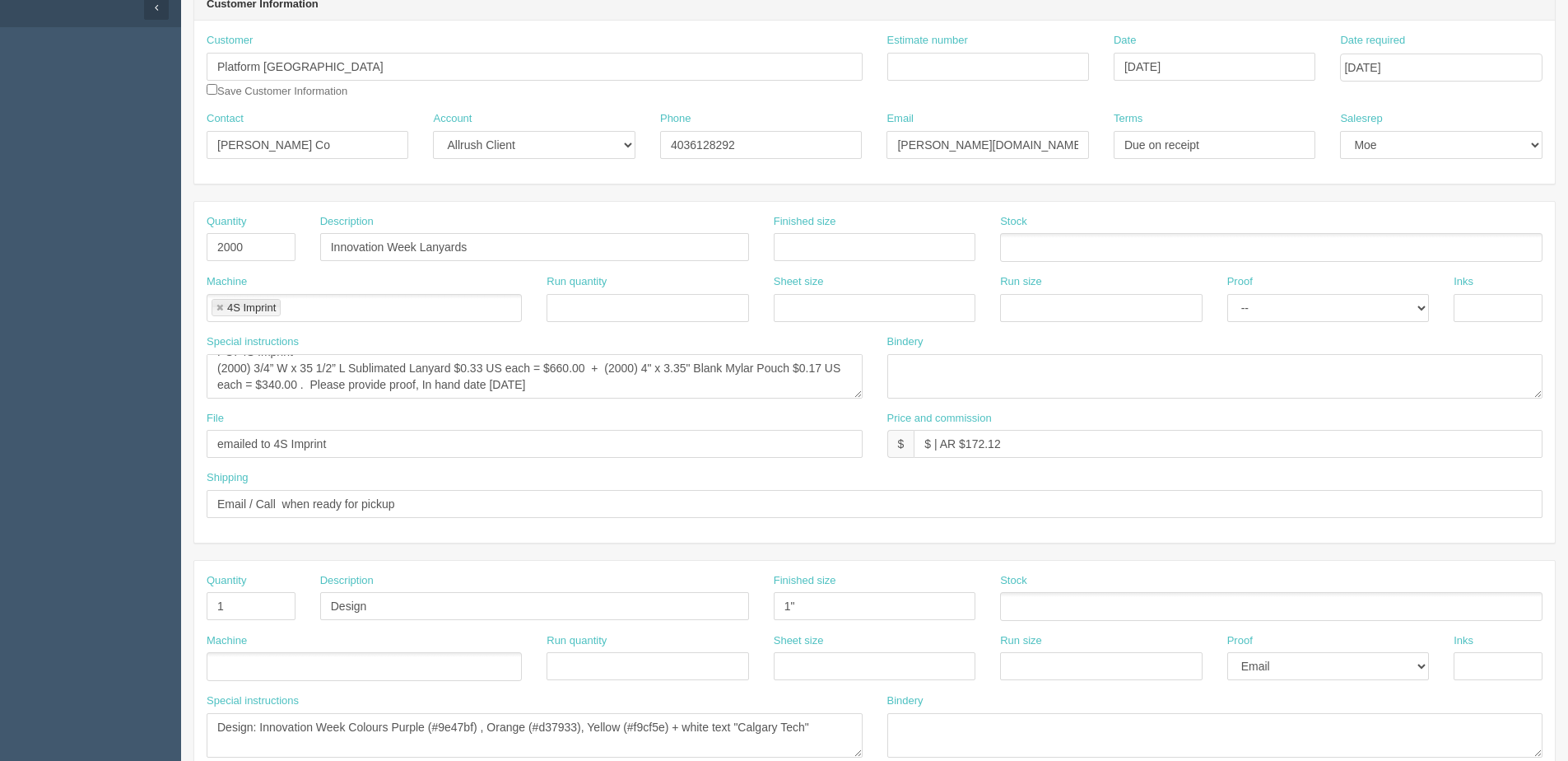
scroll to position [247, 0]
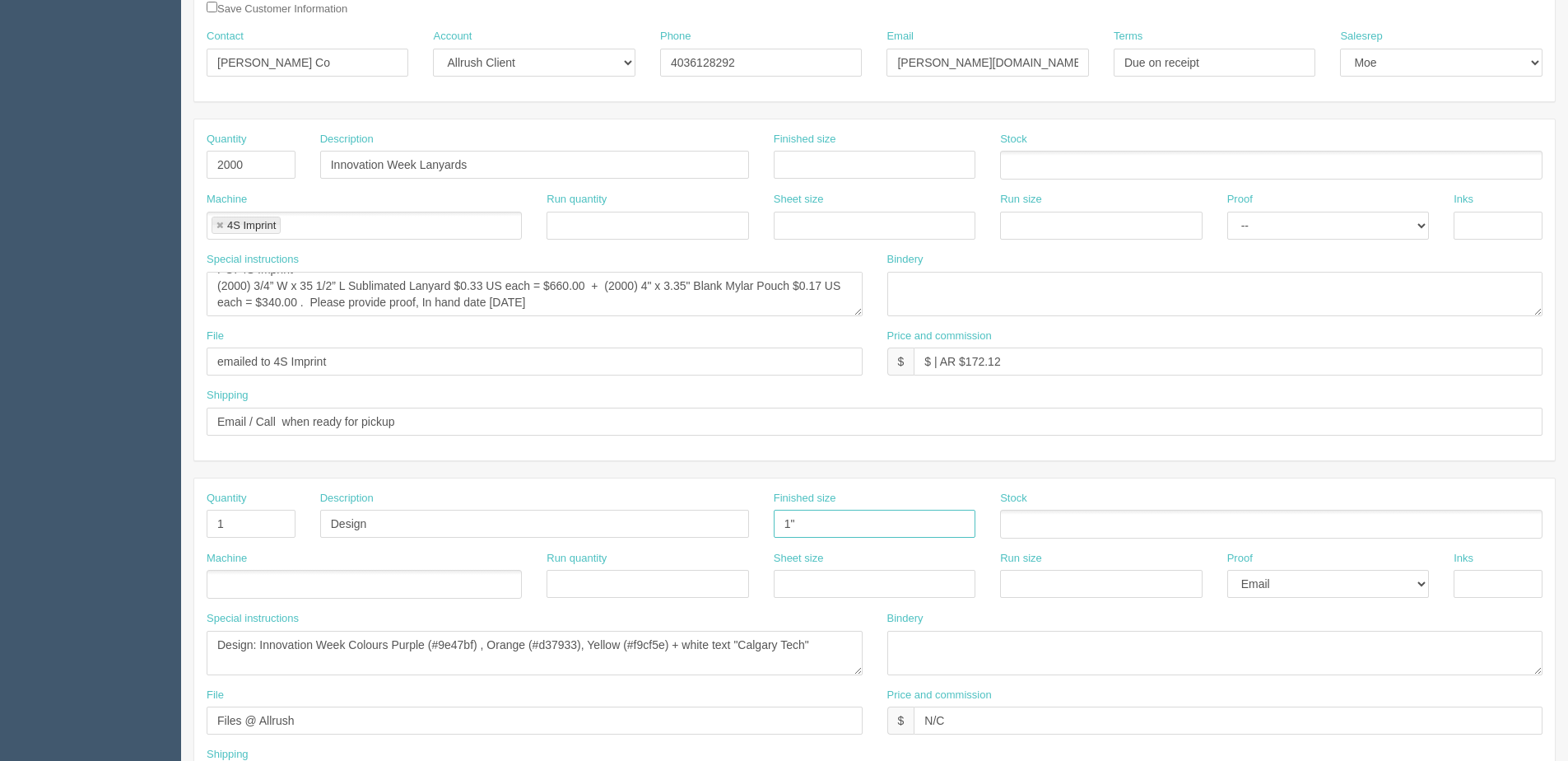
drag, startPoint x: 821, startPoint y: 528, endPoint x: 550, endPoint y: 540, distance: 271.3
click at [552, 540] on div "Quantity 1 Description Design Finished size 1" Stock" at bounding box center [875, 521] width 1361 height 60
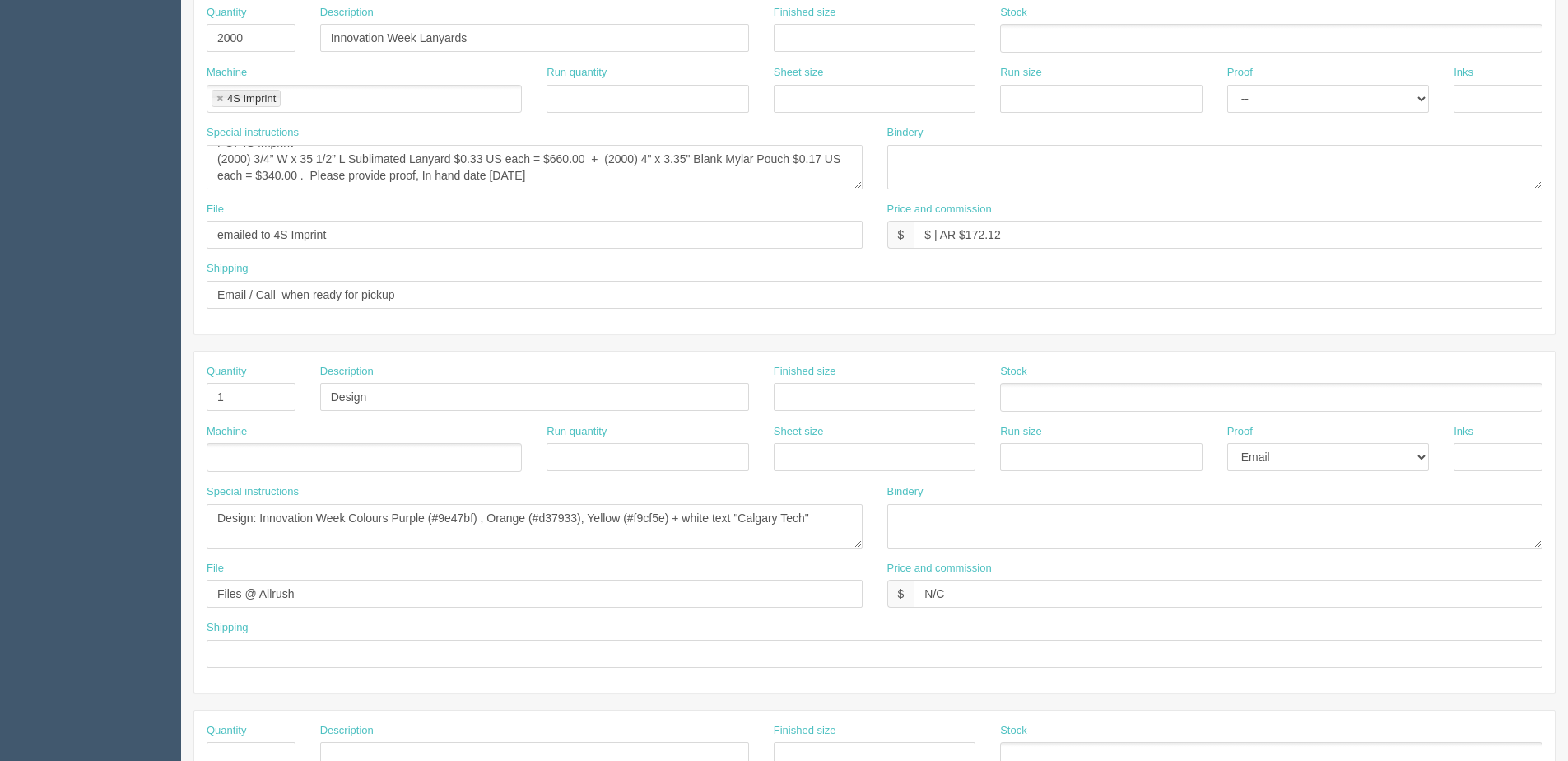
scroll to position [412, 0]
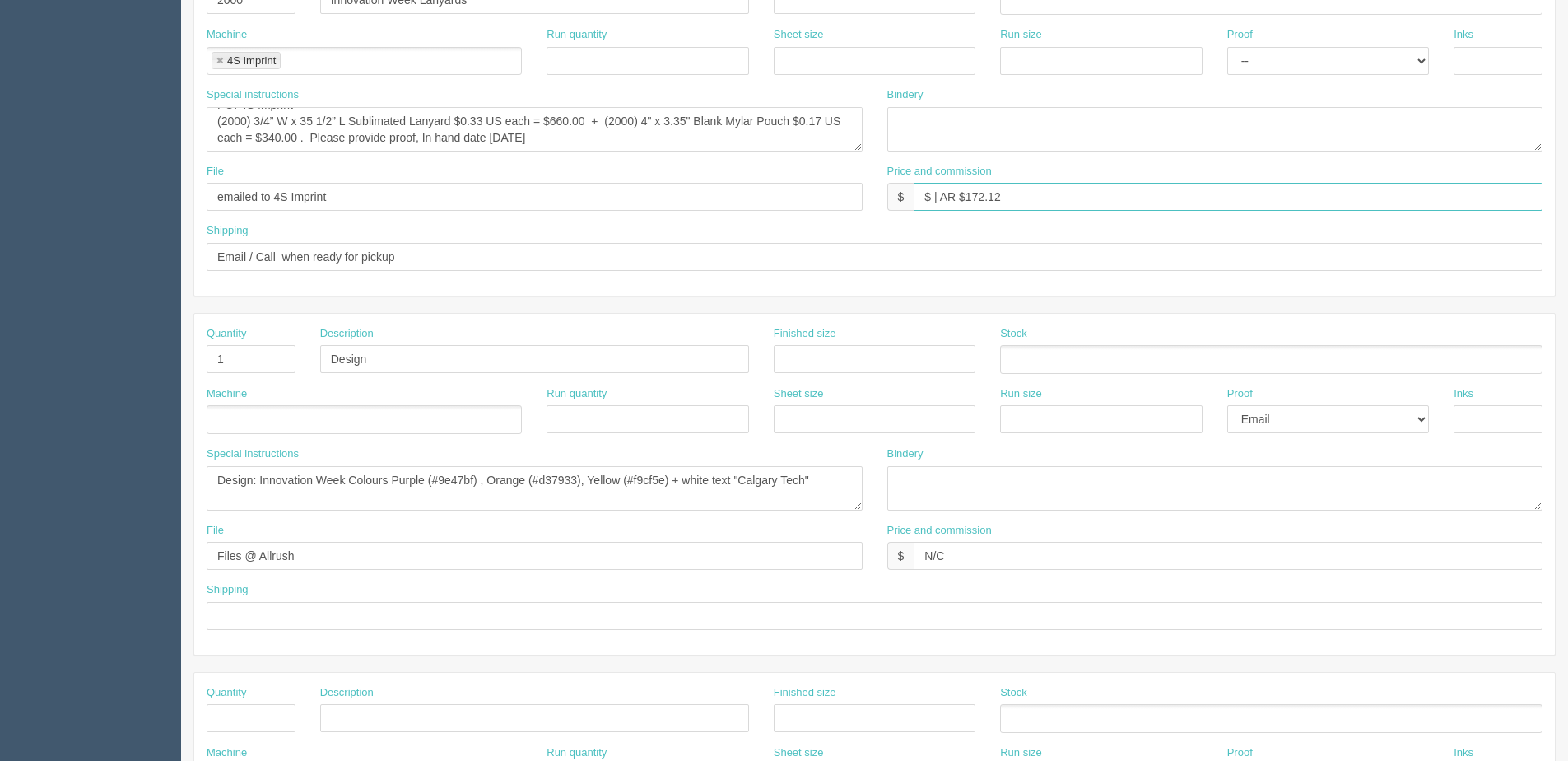
click at [938, 191] on input "$ | AR $172.12" at bounding box center [1228, 196] width 628 height 28
click at [933, 197] on input "$ | AR $172.12" at bounding box center [1228, 196] width 628 height 28
drag, startPoint x: 1008, startPoint y: 198, endPoint x: 1105, endPoint y: 185, distance: 97.9
click at [1105, 185] on input "$ 4188.75 | AR $172.12" at bounding box center [1228, 196] width 628 height 28
type input "$ 4188.75 | AR $2425.67"
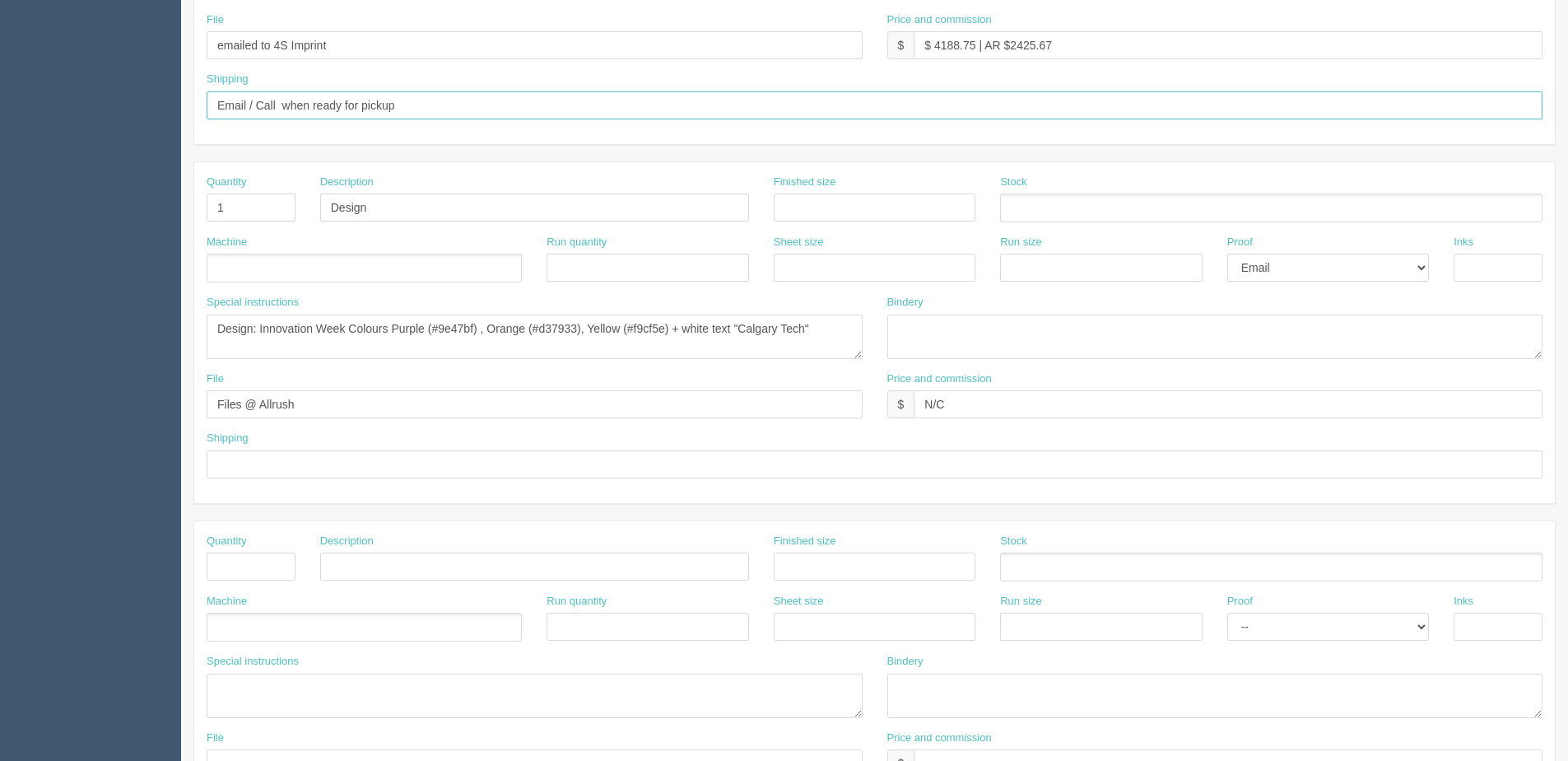
scroll to position [577, 0]
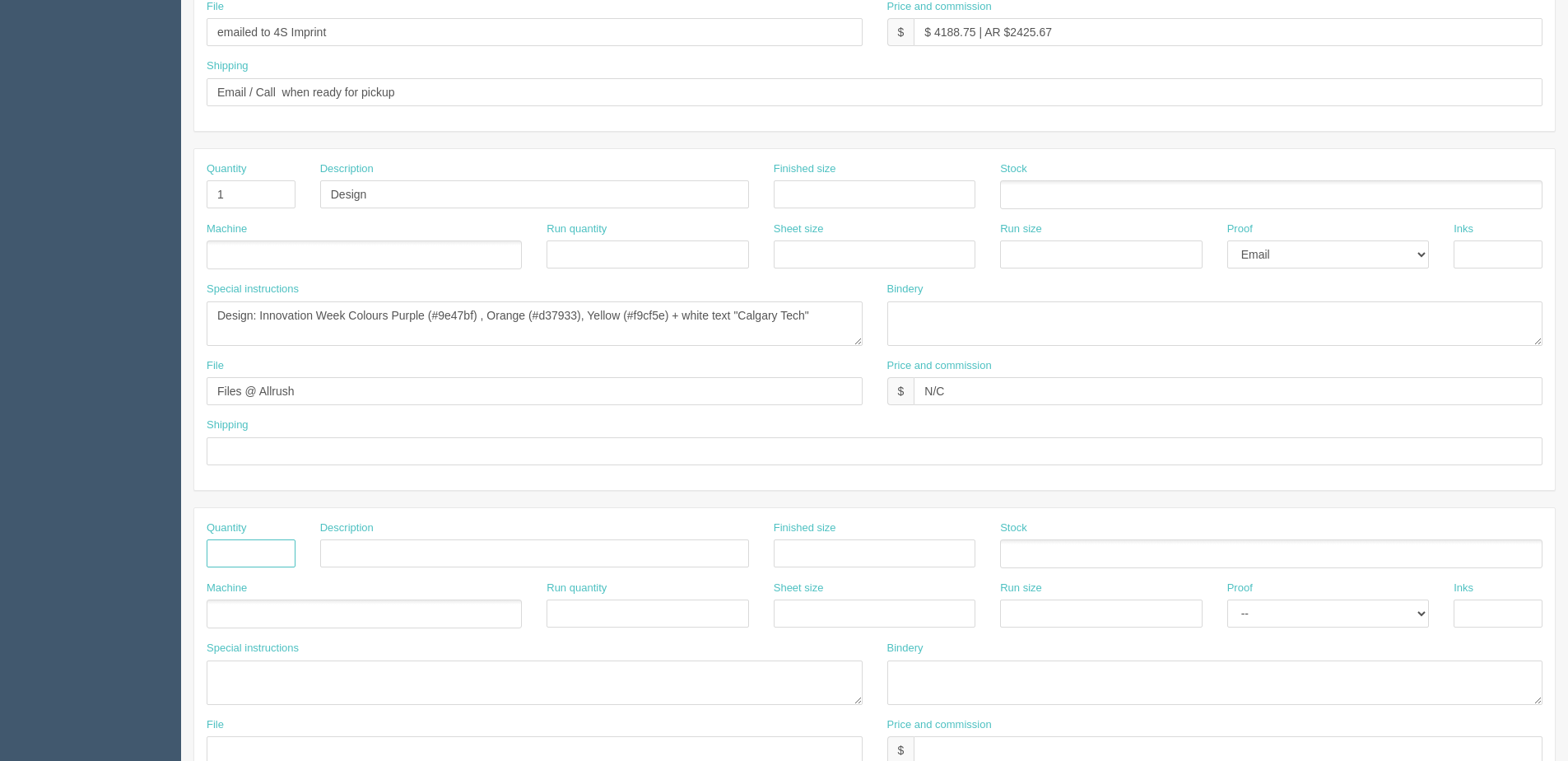
click at [241, 558] on input "text" at bounding box center [250, 553] width 88 height 28
type input "2000"
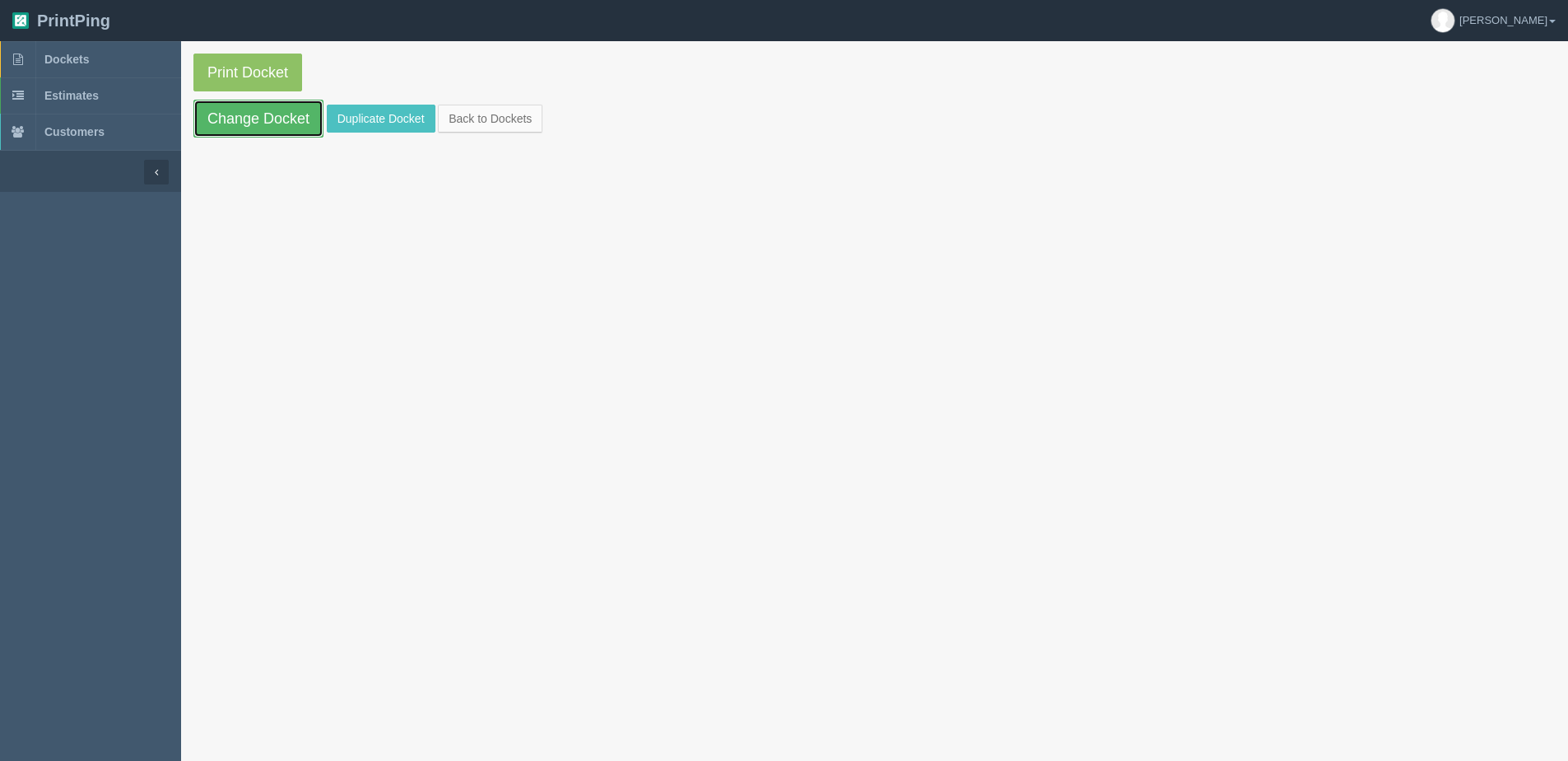
click at [252, 120] on link "Change Docket" at bounding box center [258, 119] width 130 height 38
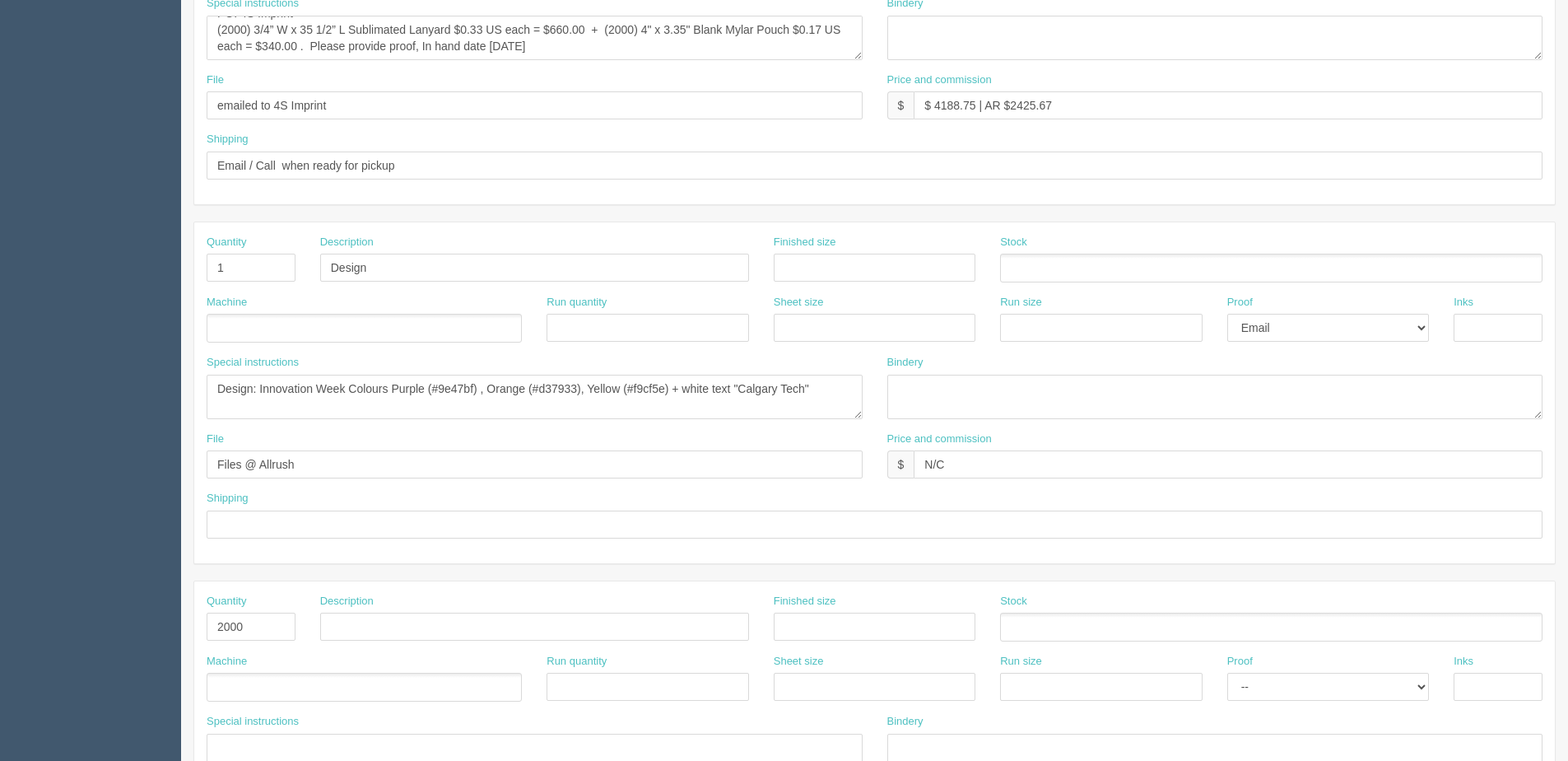
scroll to position [659, 0]
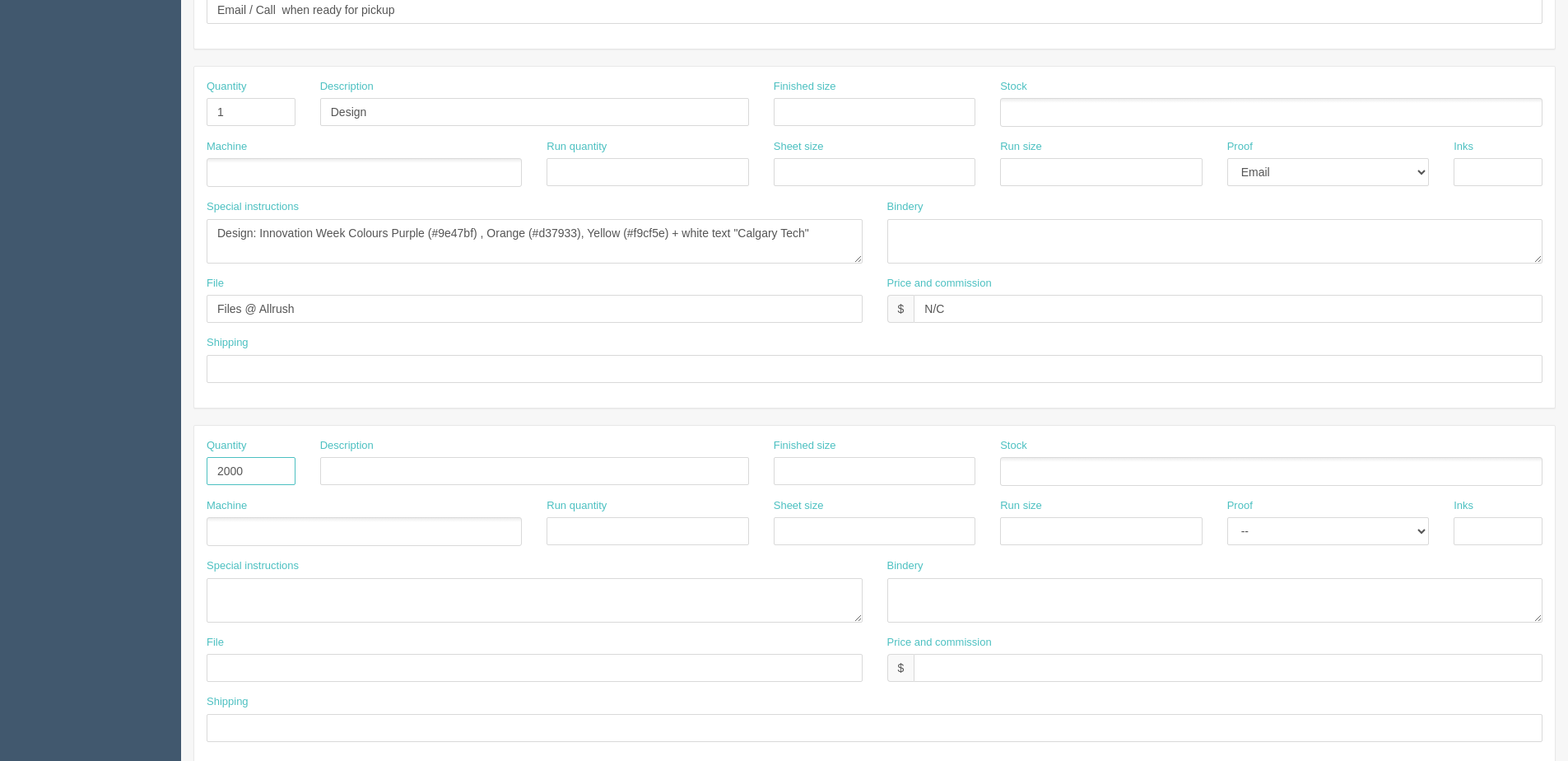
drag, startPoint x: 257, startPoint y: 473, endPoint x: -41, endPoint y: 485, distance: 298.2
click at [0, 485] on html "PrintPing [PERSON_NAME] Edit account ( [PERSON_NAME][EMAIL_ADDRESS][DOMAIN_NAME…" at bounding box center [784, 89] width 1568 height 1496
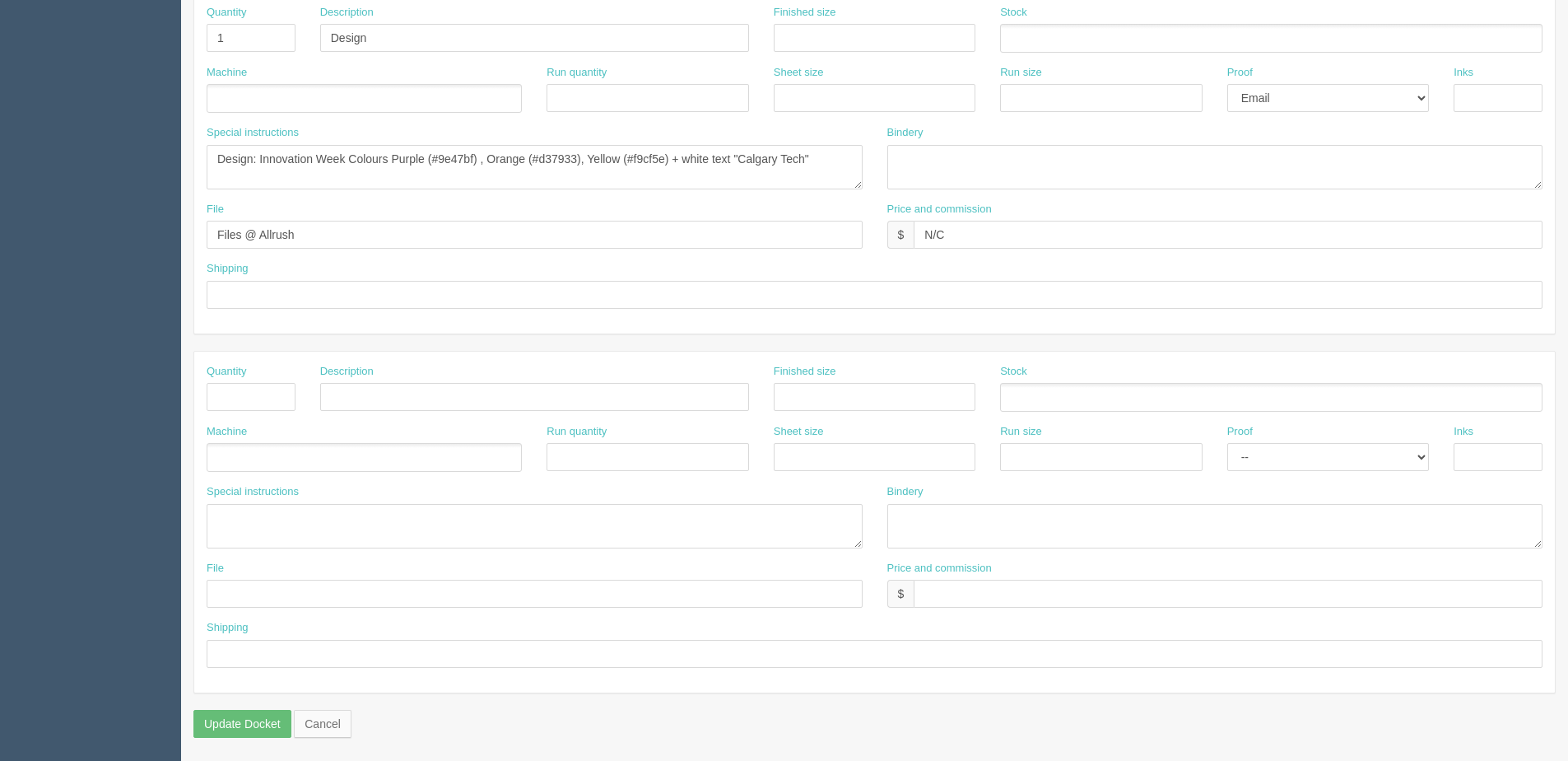
scroll to position [735, 0]
click at [348, 530] on textarea at bounding box center [534, 524] width 656 height 45
click at [462, 511] on textarea "See other docket for name badges" at bounding box center [534, 524] width 656 height 45
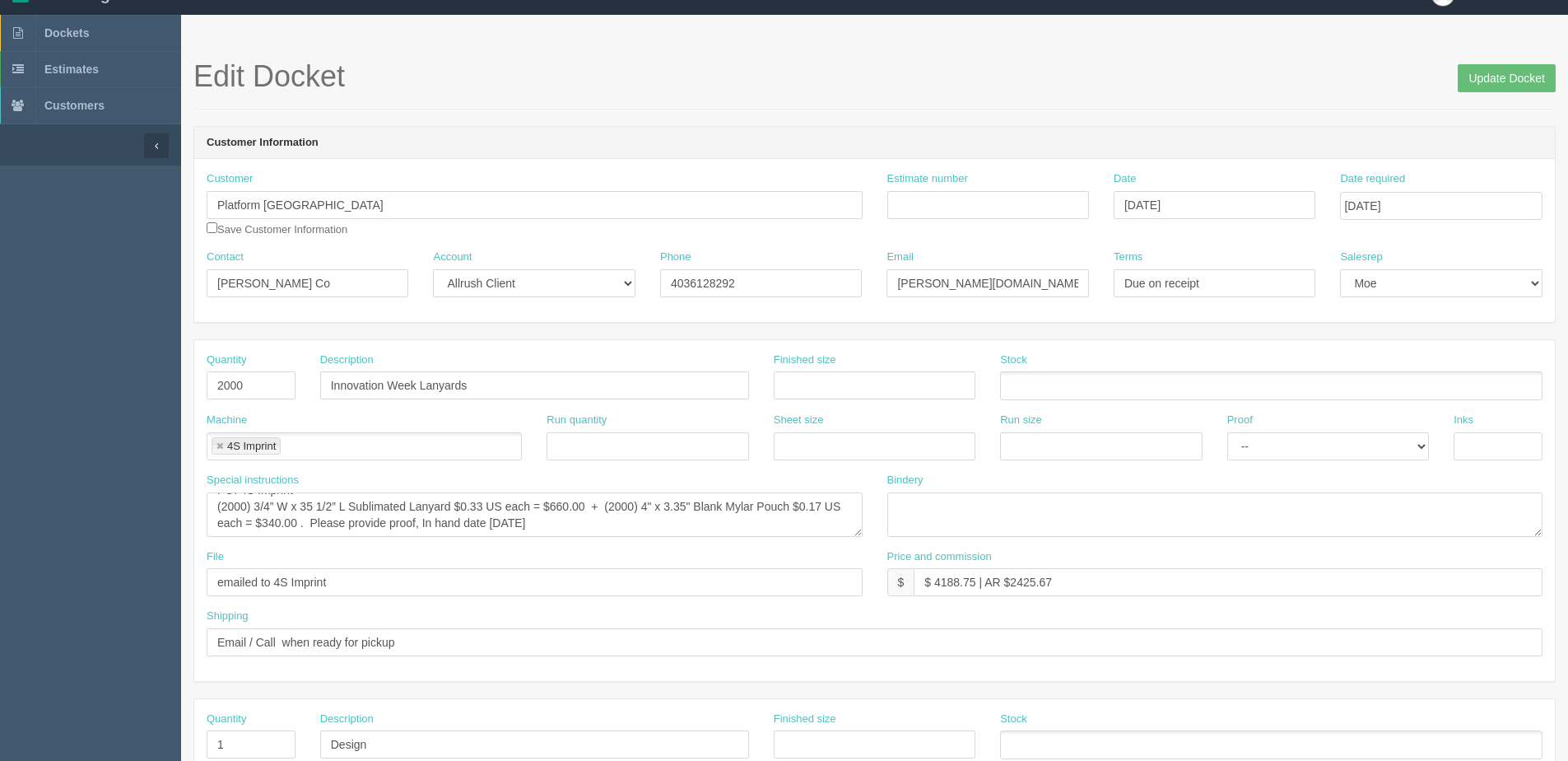
scroll to position [0, 0]
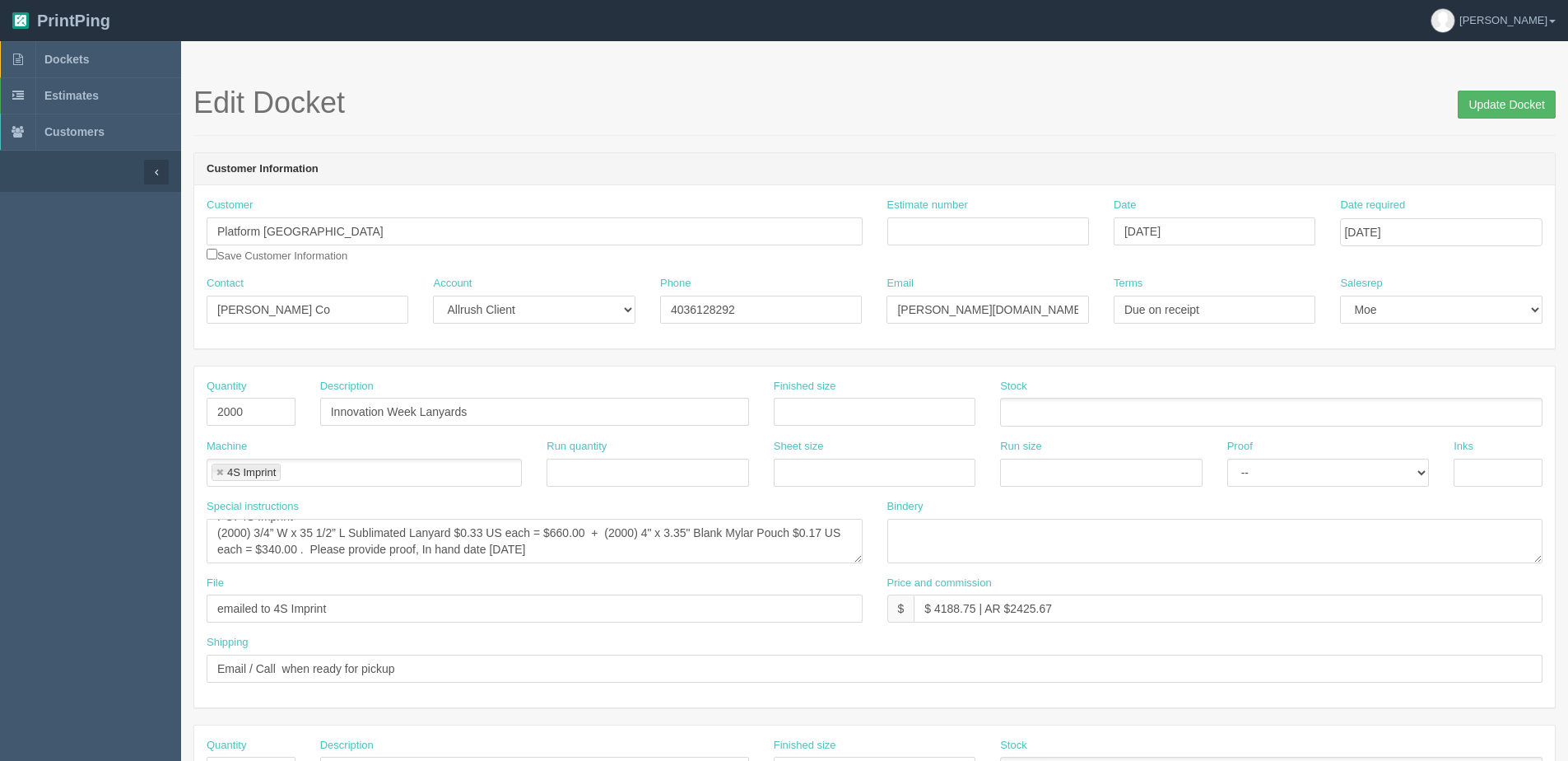
type textarea "See other docket for name badges - Q# 092741"
click at [1487, 109] on input "Update Docket" at bounding box center [1506, 104] width 98 height 28
